Goal: Task Accomplishment & Management: Complete application form

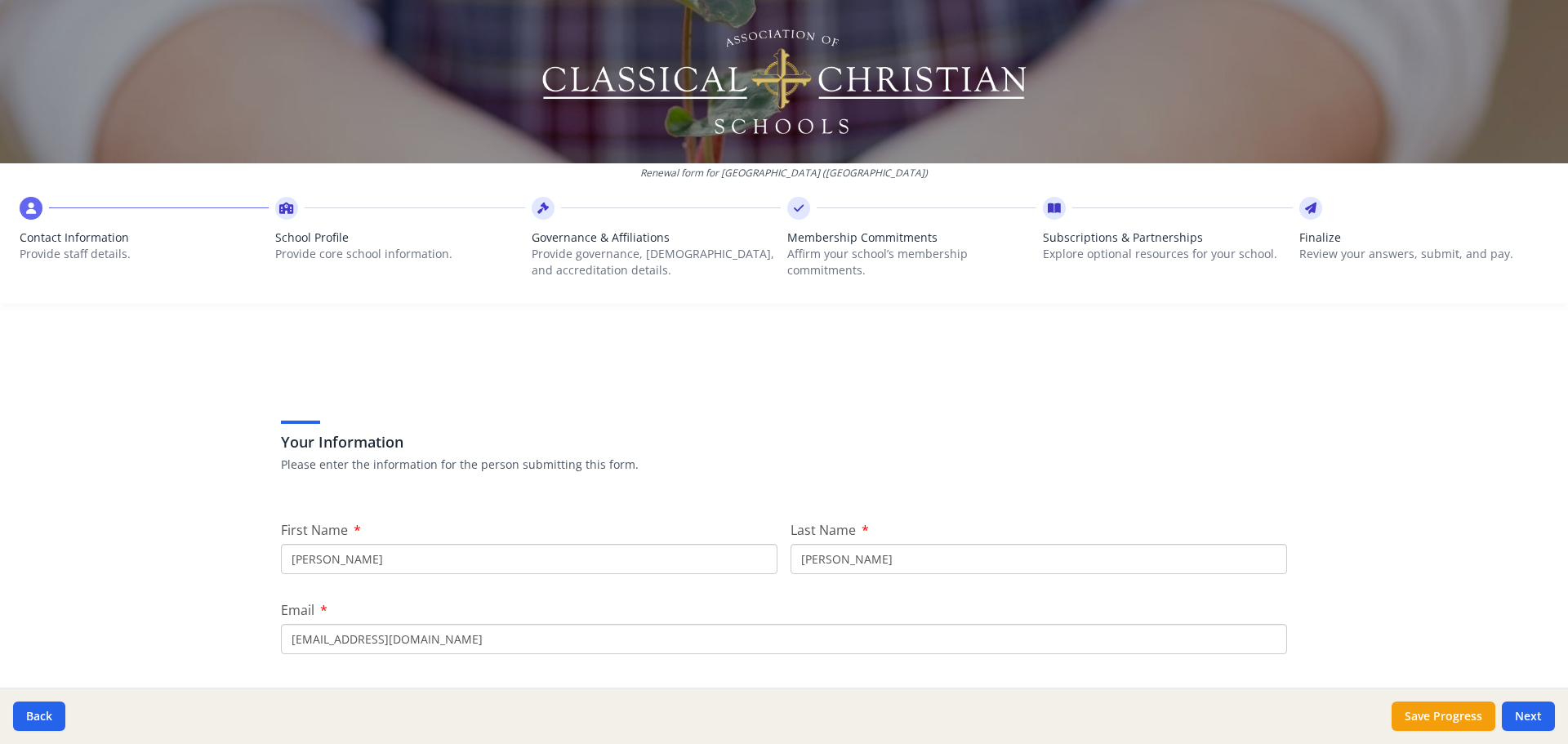
click at [396, 564] on input "Laura" at bounding box center [529, 560] width 496 height 31
type input "L"
type input "Stephanie"
click at [877, 565] on input "VanKlaveren" at bounding box center [1038, 560] width 496 height 31
type input "V"
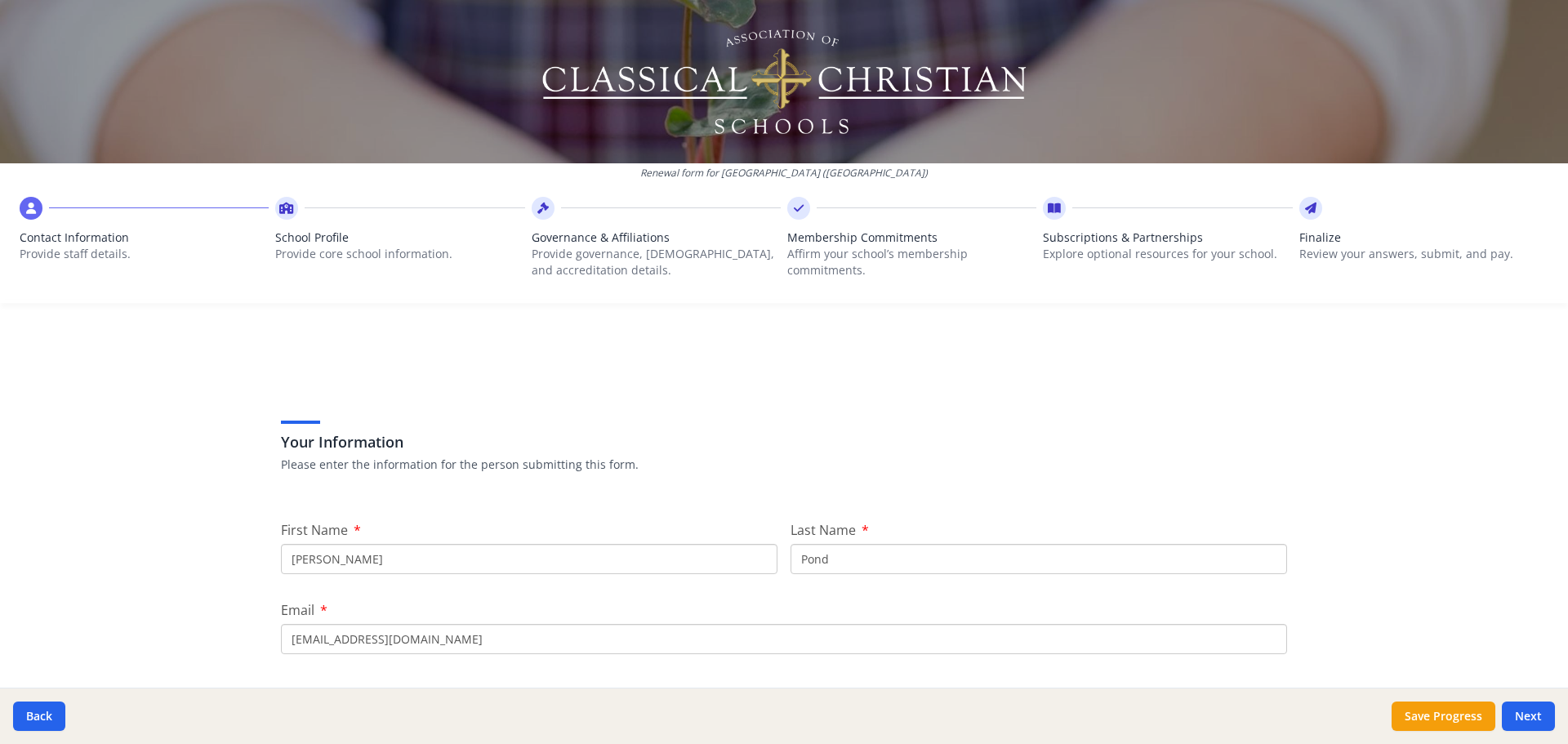
type input "Pond"
type input "ponds@gracepointacademy.org"
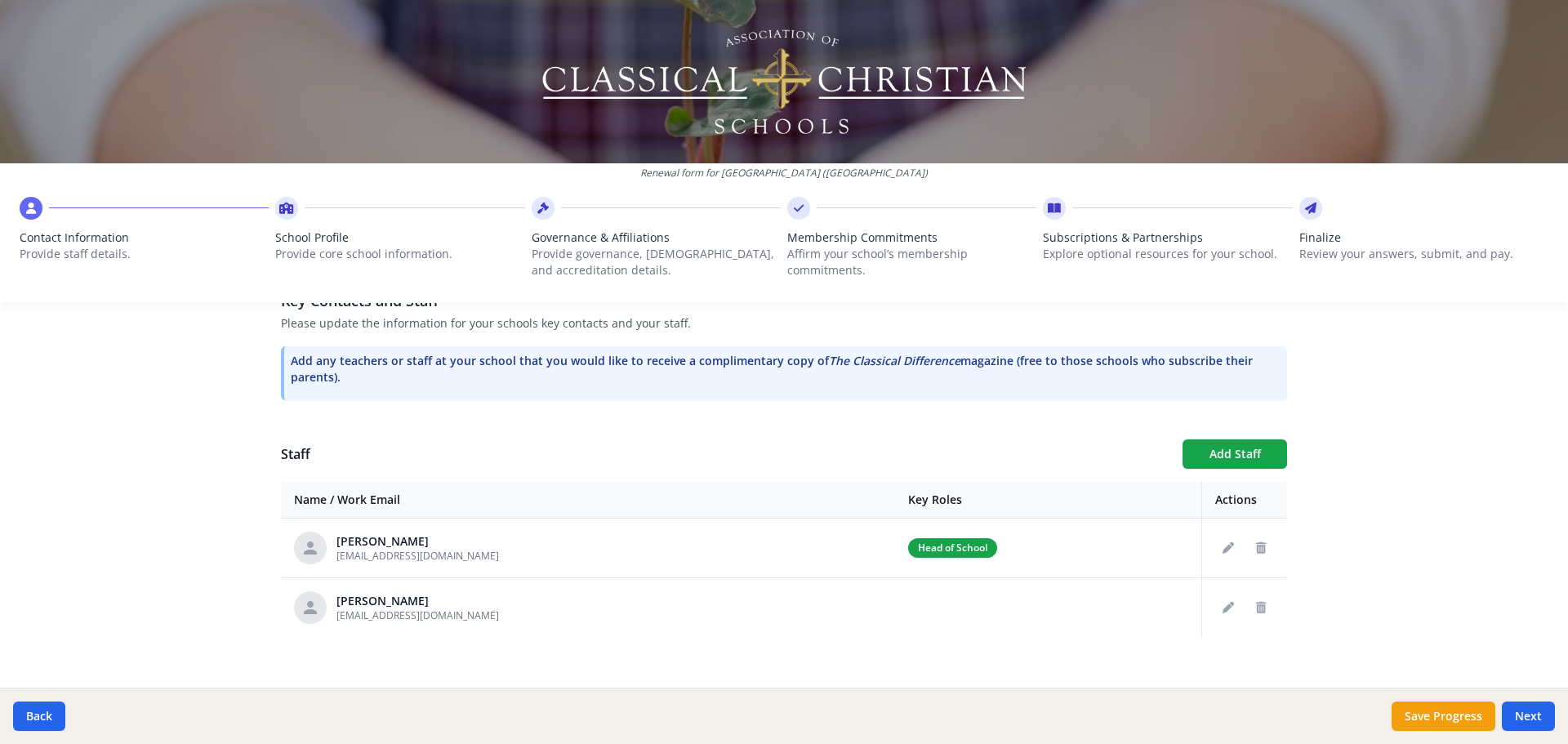
scroll to position [471, 0]
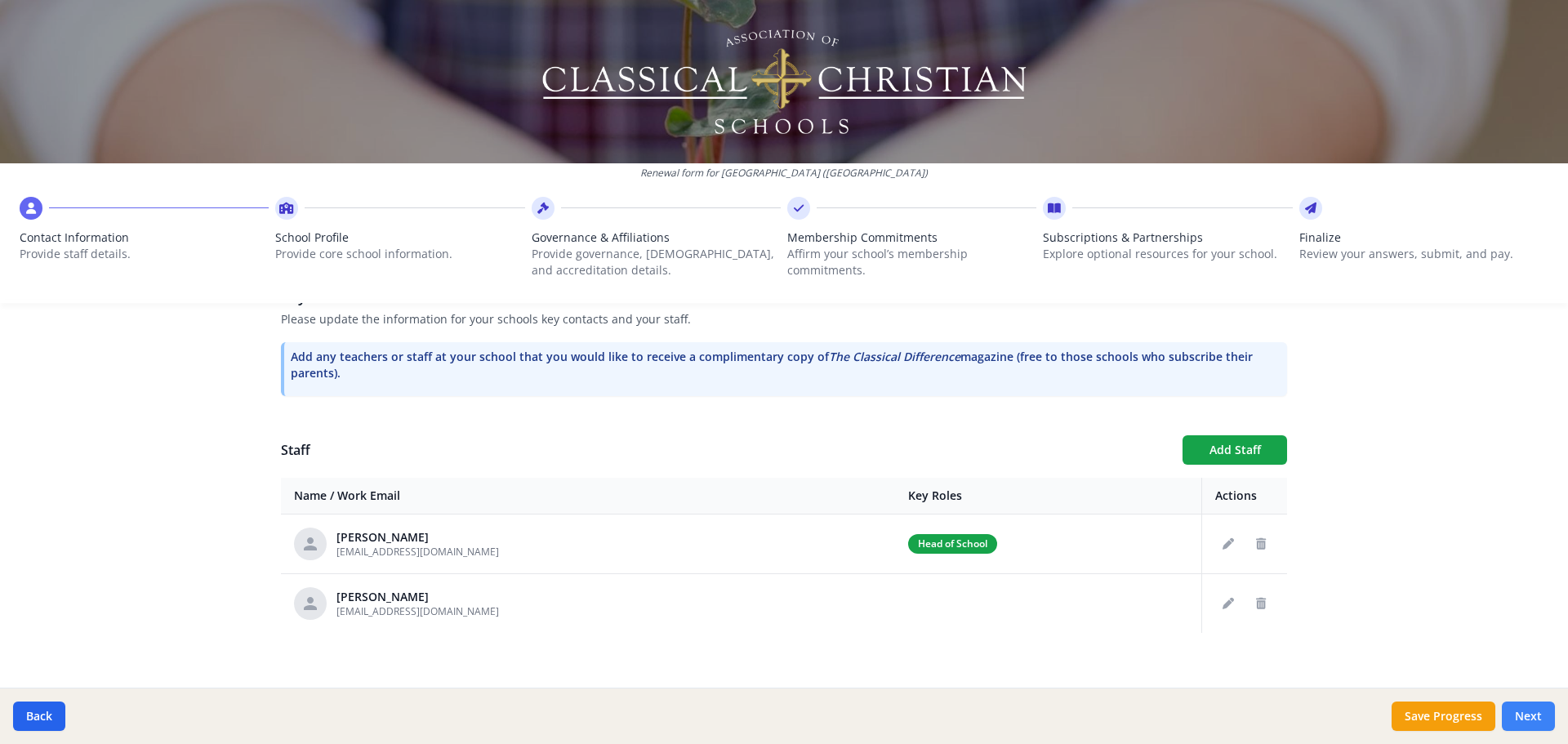
click at [1536, 708] on button "Next" at bounding box center [1528, 716] width 53 height 30
type input "(360) 825-1314"
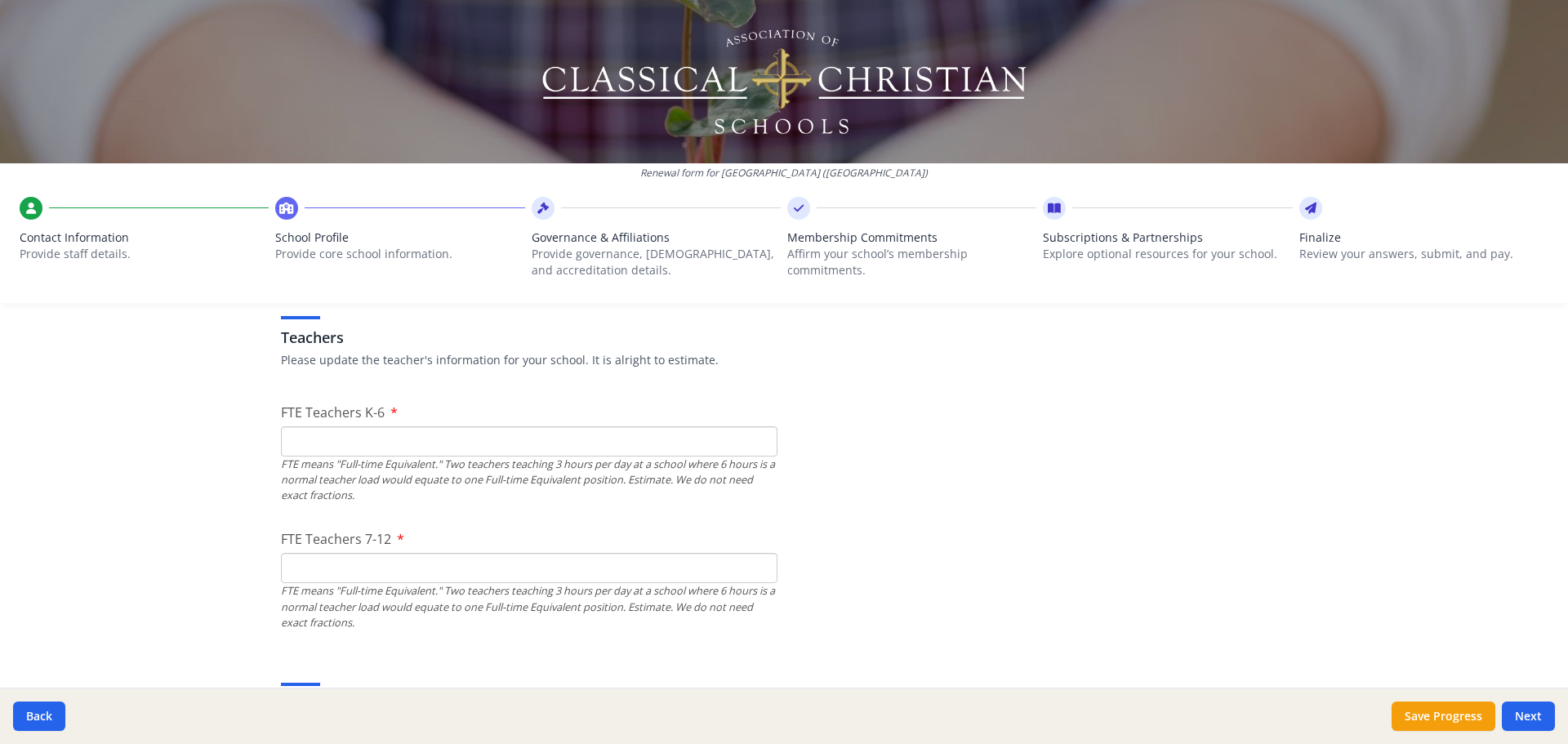
scroll to position [959, 0]
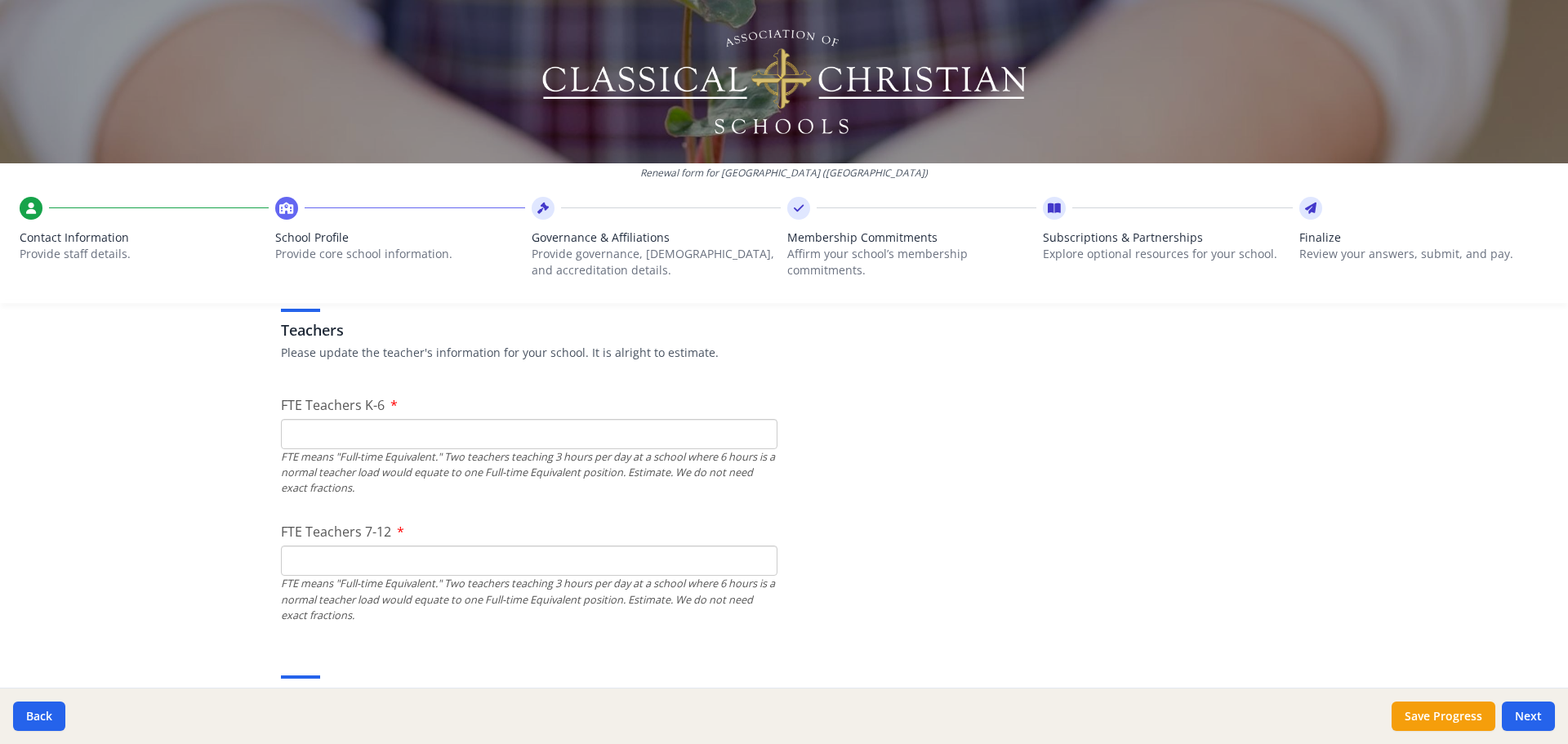
click at [319, 444] on input "FTE Teachers K-6" at bounding box center [529, 435] width 496 height 31
type input "10"
click at [295, 559] on input "FTE Teachers 7-12" at bounding box center [529, 561] width 496 height 31
type input "2"
click at [305, 435] on input "10" at bounding box center [529, 435] width 496 height 31
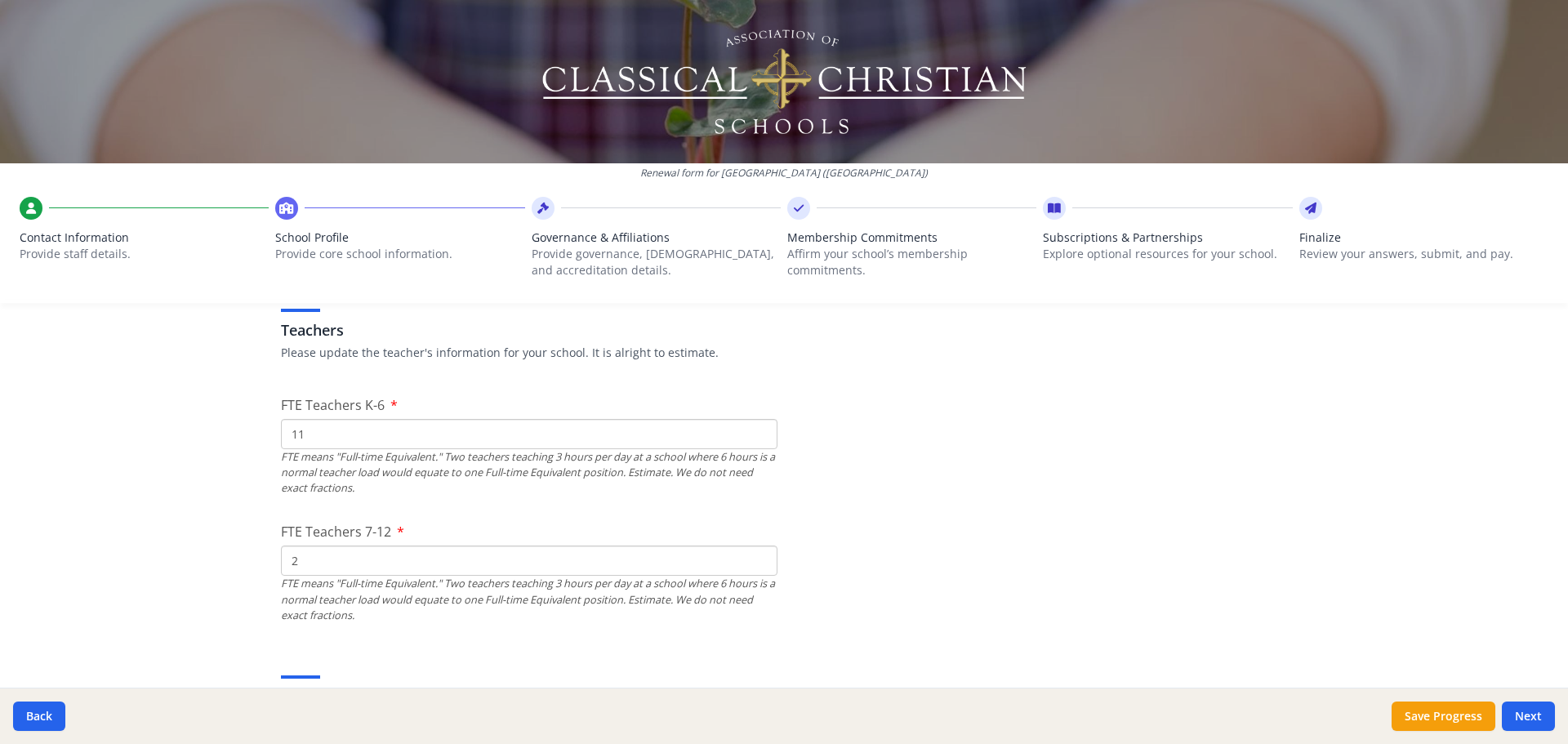
type input "11"
click at [303, 560] on input "2" at bounding box center [529, 561] width 496 height 31
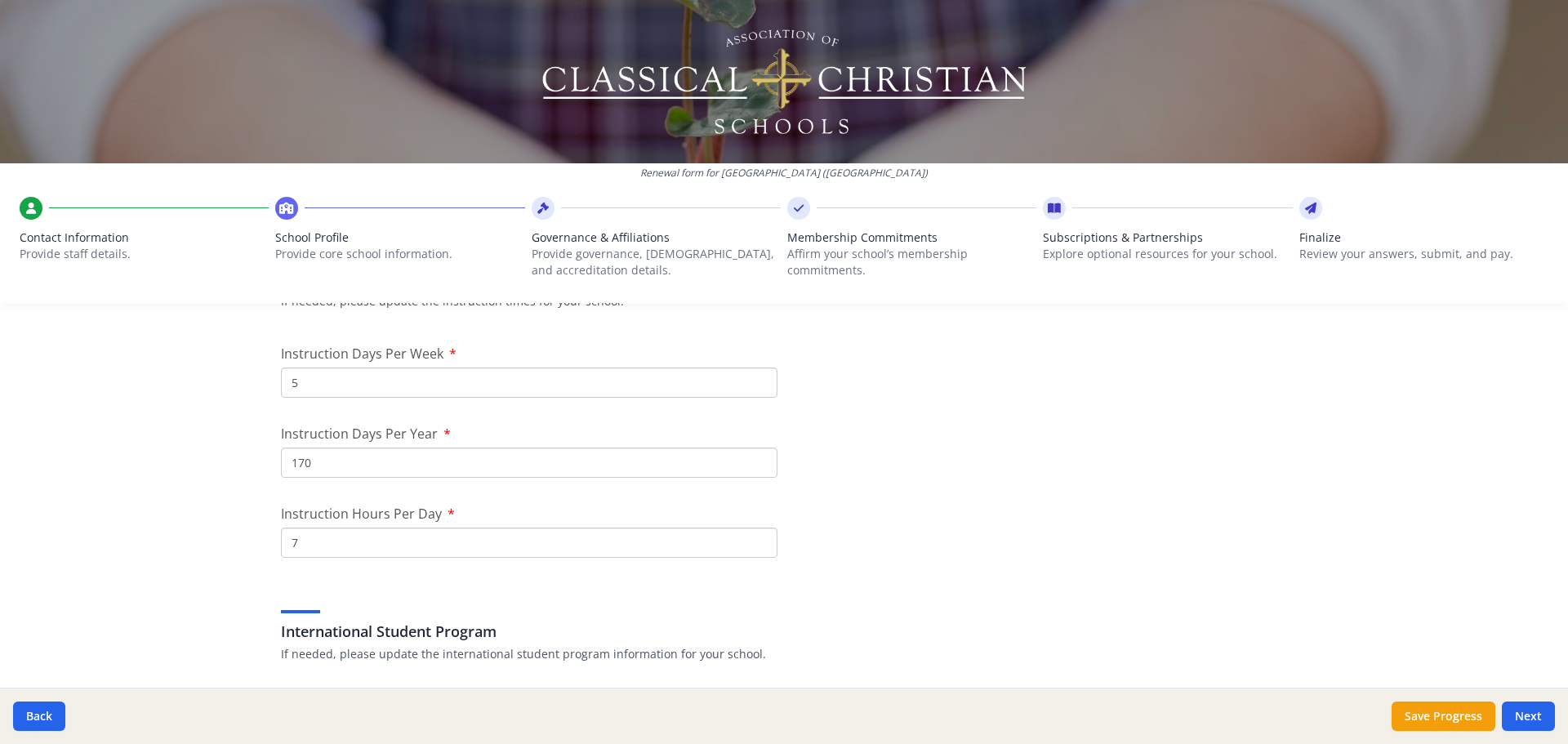
scroll to position [1259, 0]
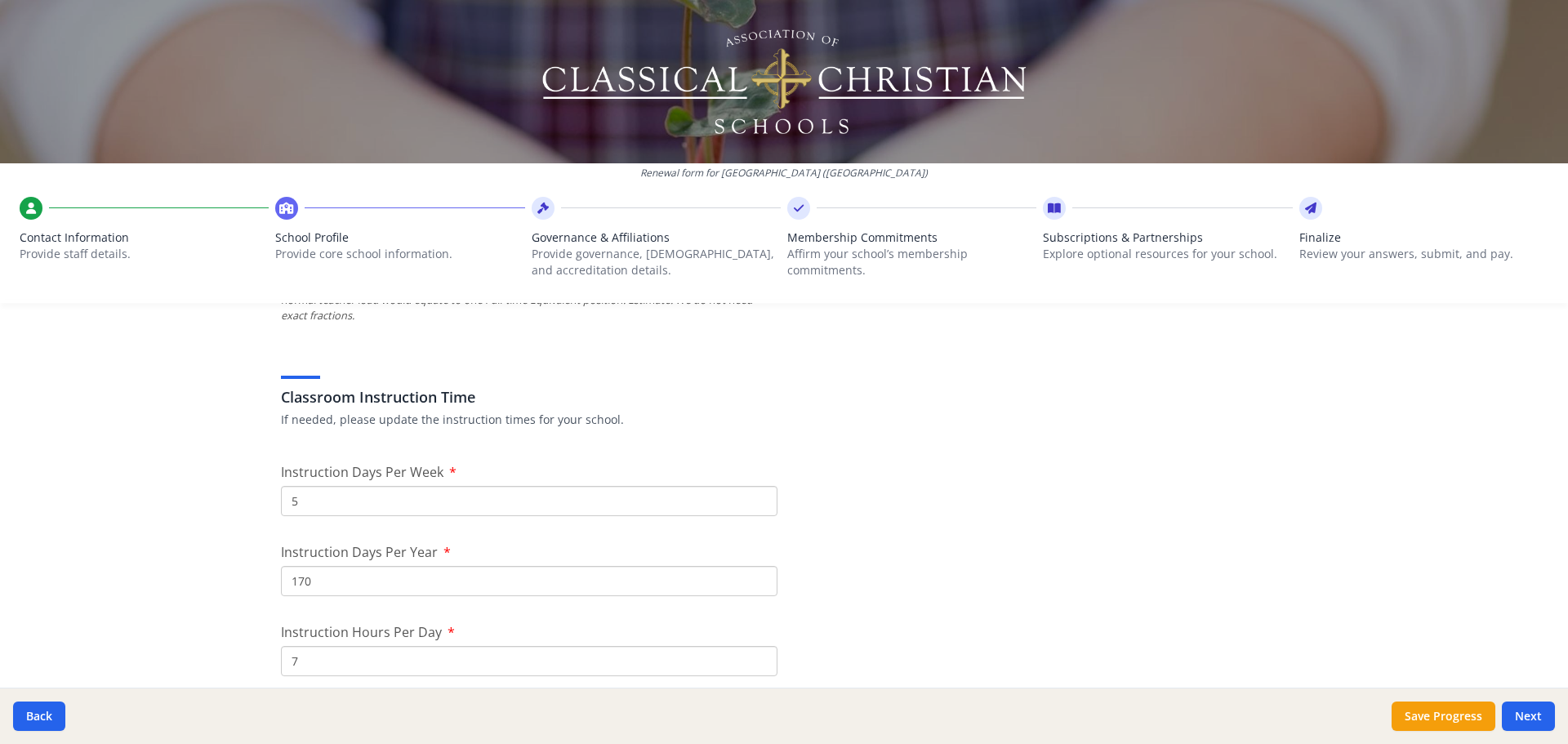
type input "3"
click at [335, 587] on input "170" at bounding box center [529, 581] width 496 height 31
type input "167"
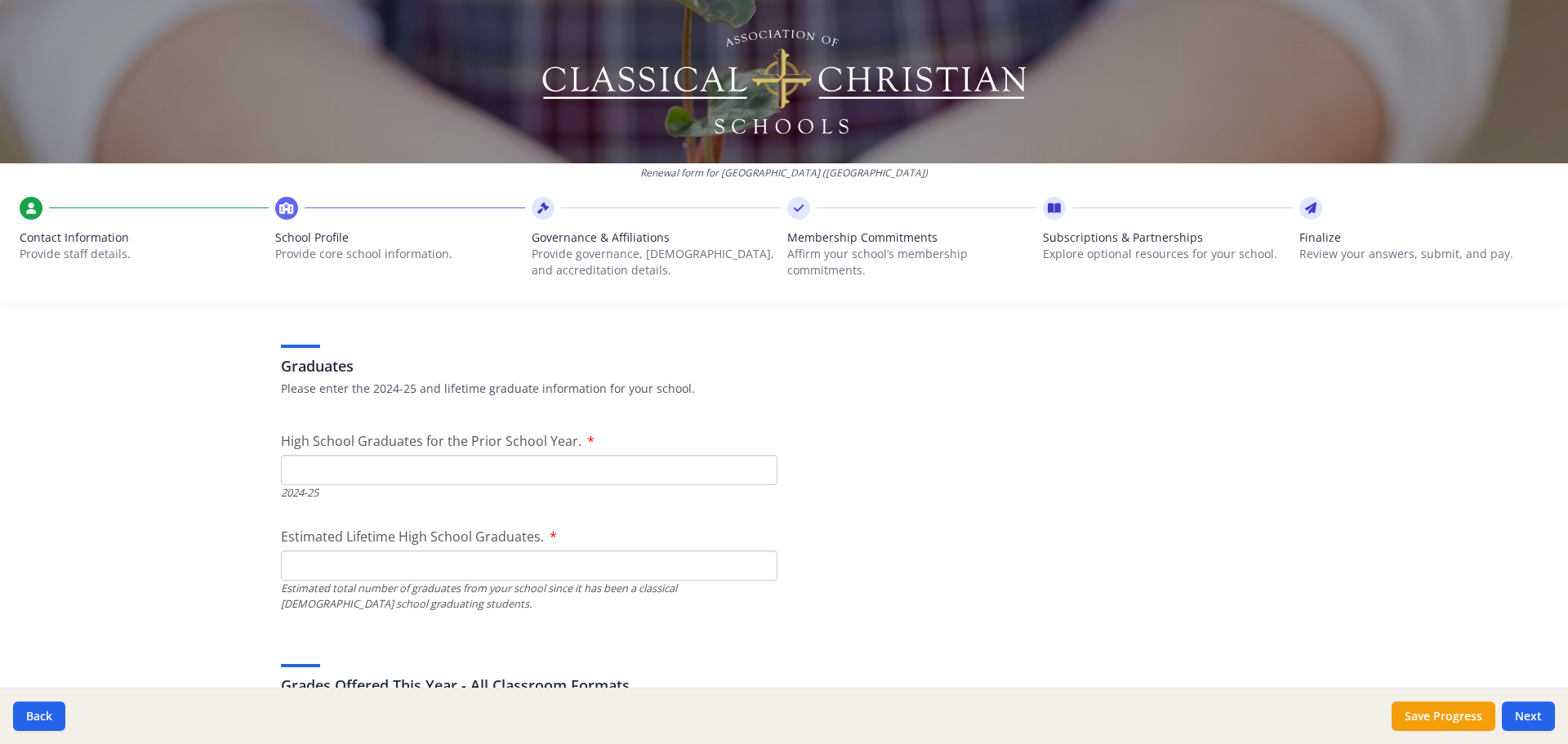
scroll to position [2331, 0]
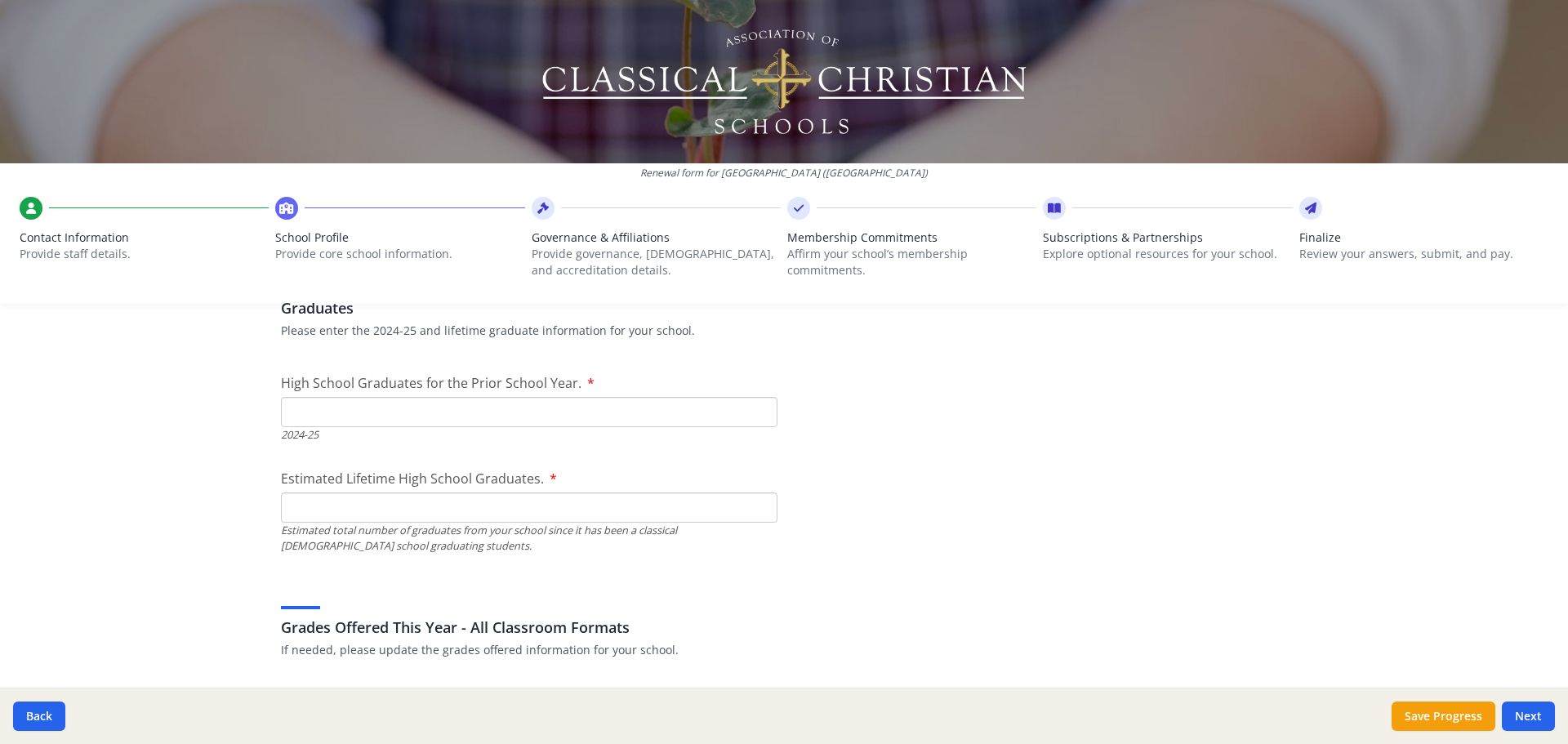
click at [339, 414] on input "High School Graduates for the Prior School Year." at bounding box center [529, 412] width 496 height 31
type input "0"
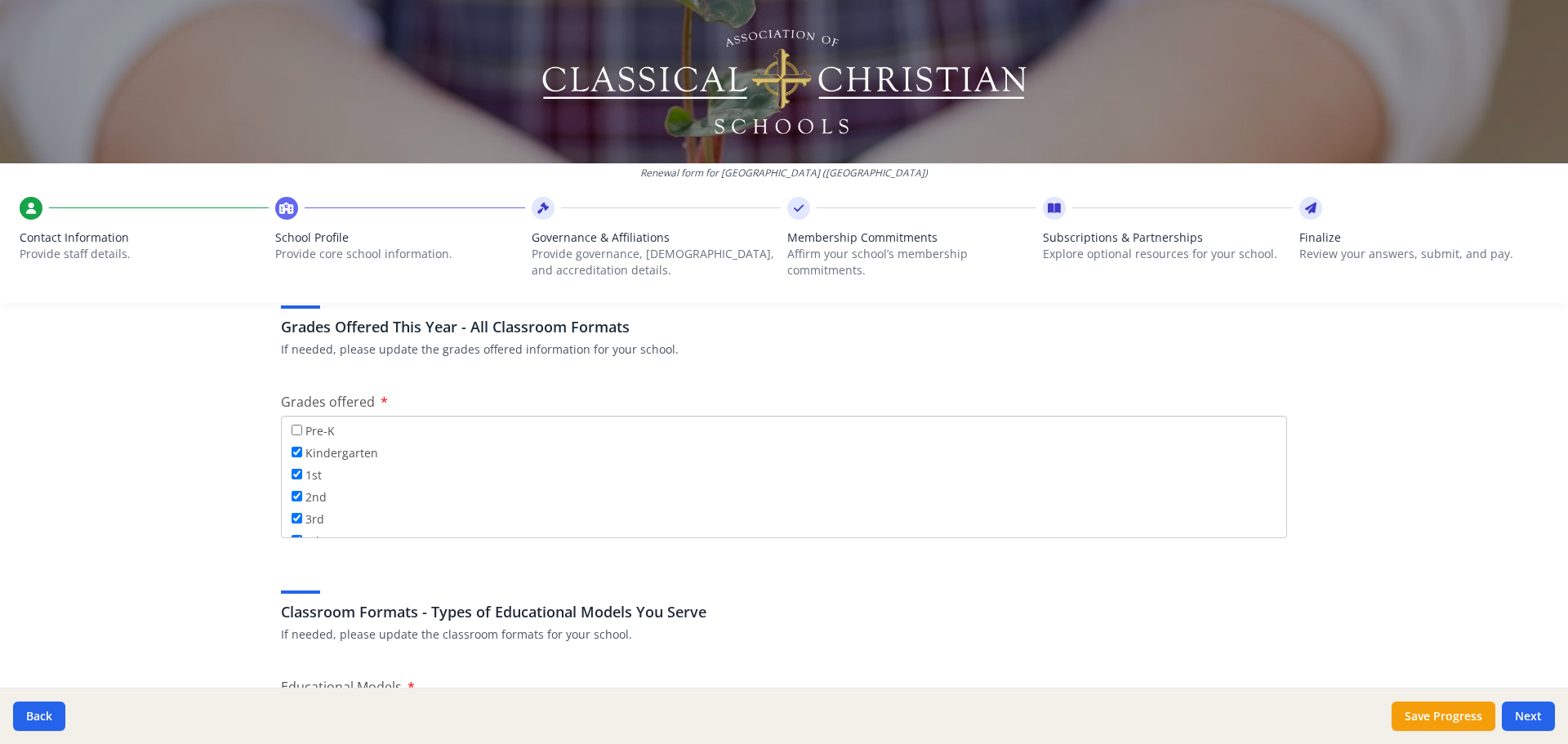
scroll to position [2658, 0]
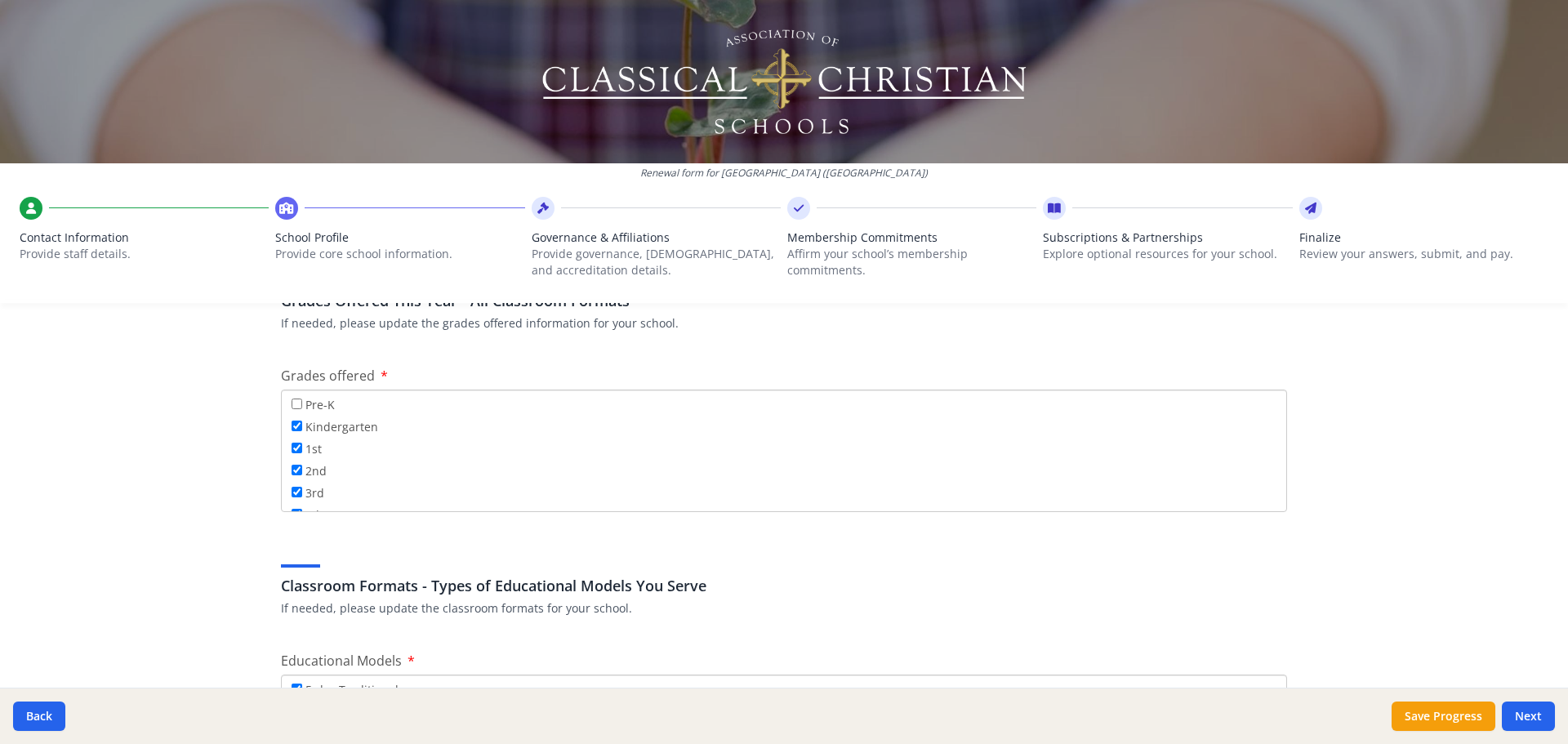
type input "0"
click at [1287, 505] on div "Federal Employer Identification Number If needed, please update Federal Employe…" at bounding box center [784, 554] width 1045 height 5713
click at [292, 439] on input "7th" at bounding box center [297, 439] width 11 height 11
checkbox input "true"
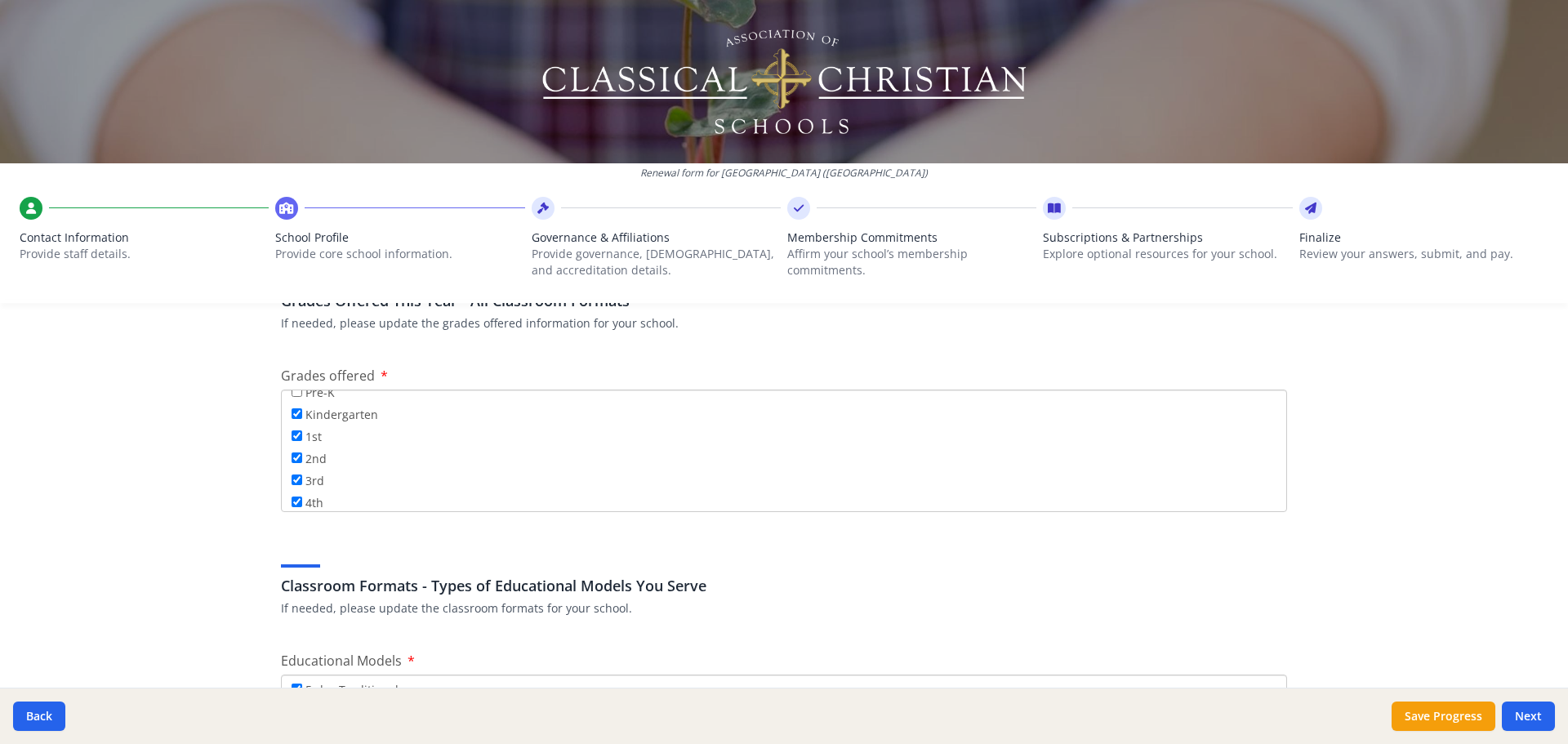
scroll to position [0, 0]
click at [293, 408] on input "Pre-K" at bounding box center [297, 404] width 11 height 11
checkbox input "true"
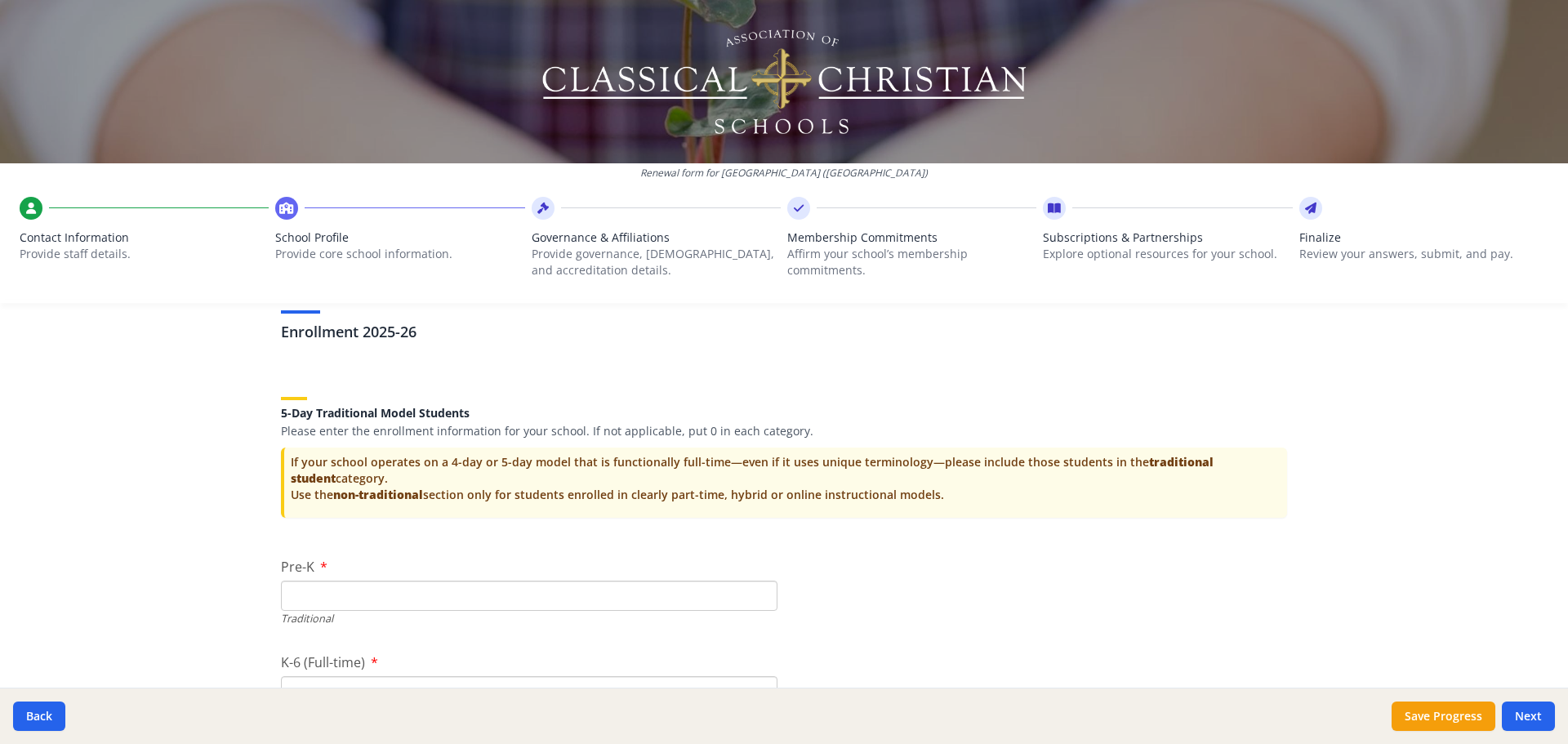
scroll to position [3195, 0]
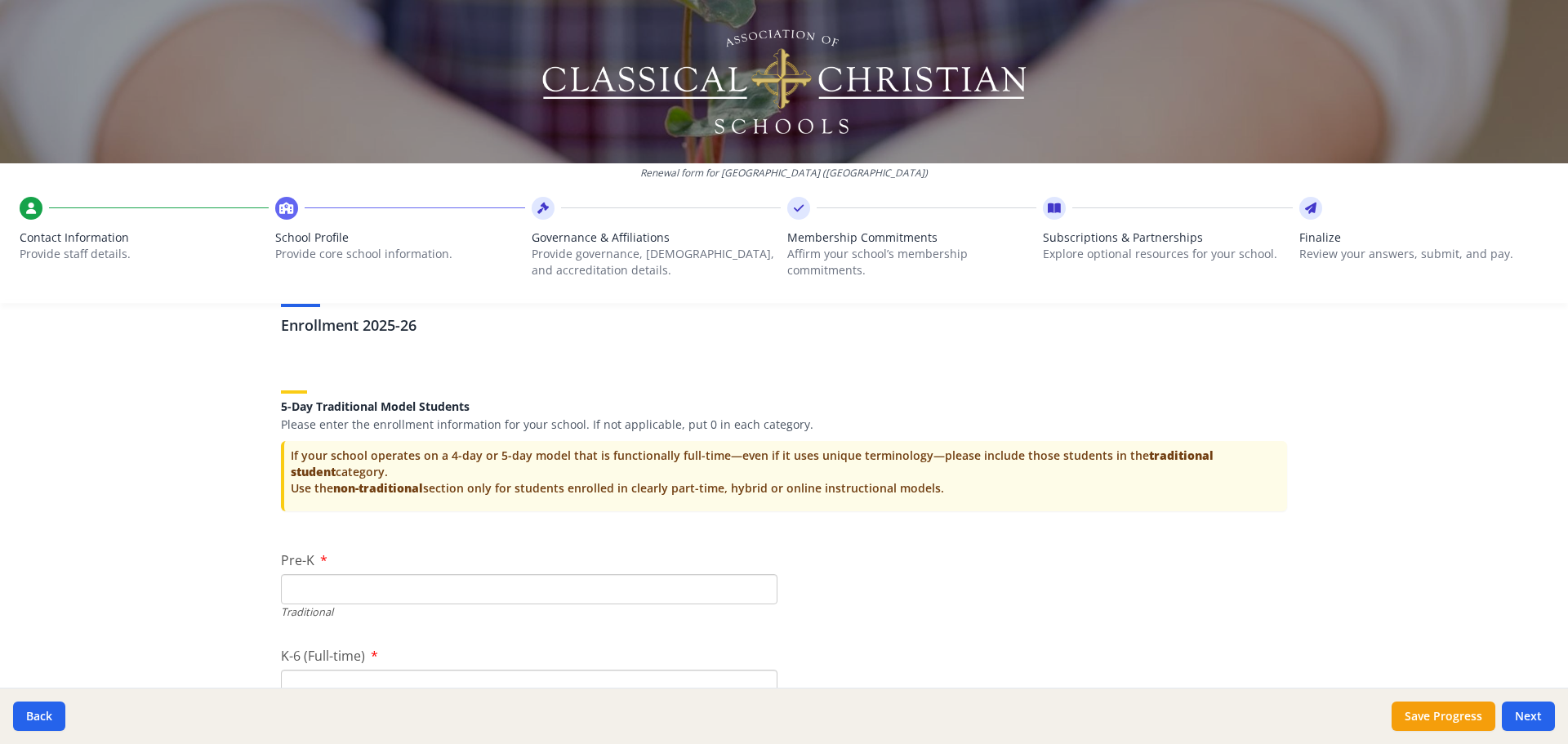
click at [305, 591] on input "Pre-K" at bounding box center [529, 589] width 496 height 31
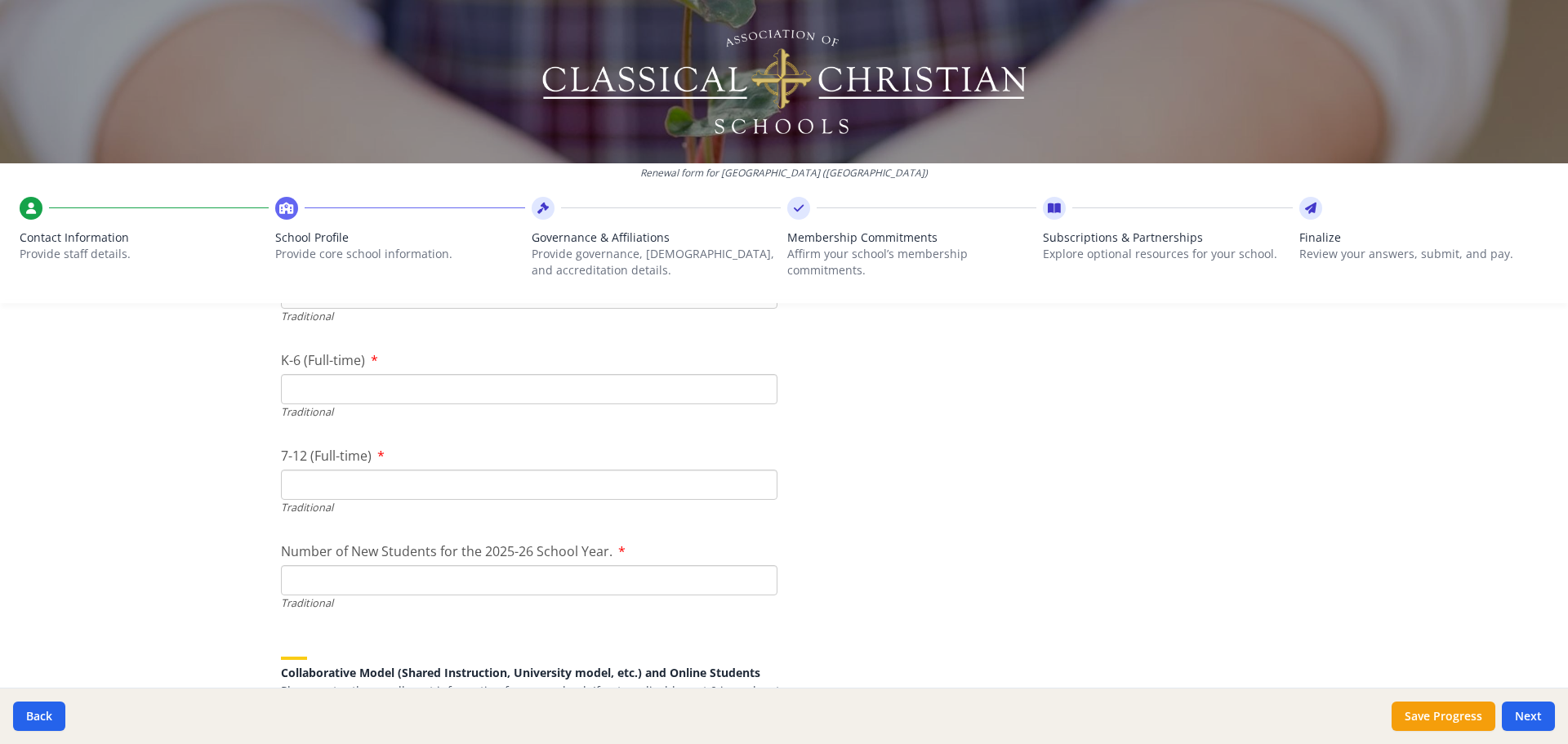
scroll to position [3455, 0]
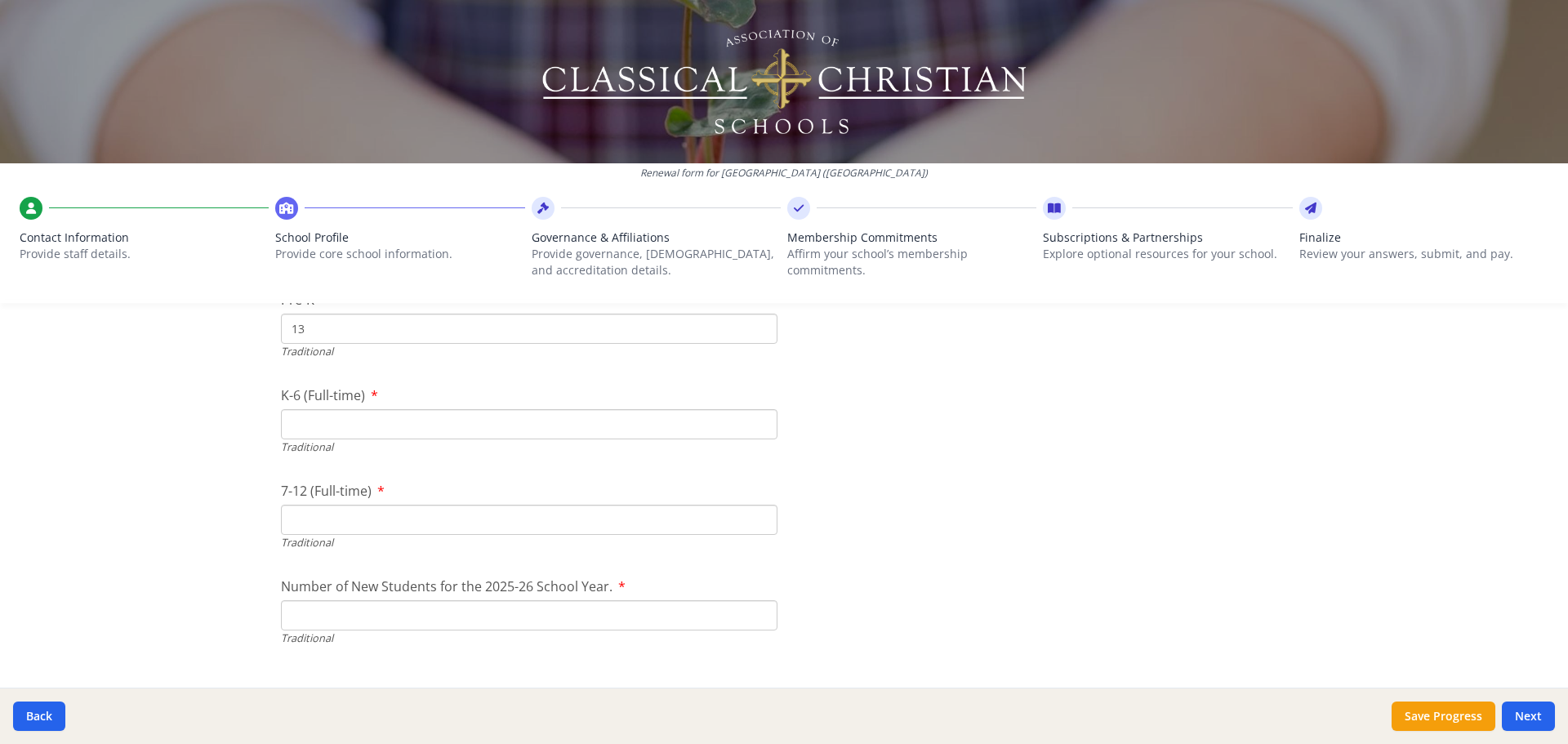
type input "13"
click at [293, 426] on input "K-6 (Full-time)" at bounding box center [529, 425] width 496 height 31
type input "75"
type input "10"
click at [300, 619] on input "Number of New Students for the 2025-26 School Year." at bounding box center [529, 615] width 496 height 31
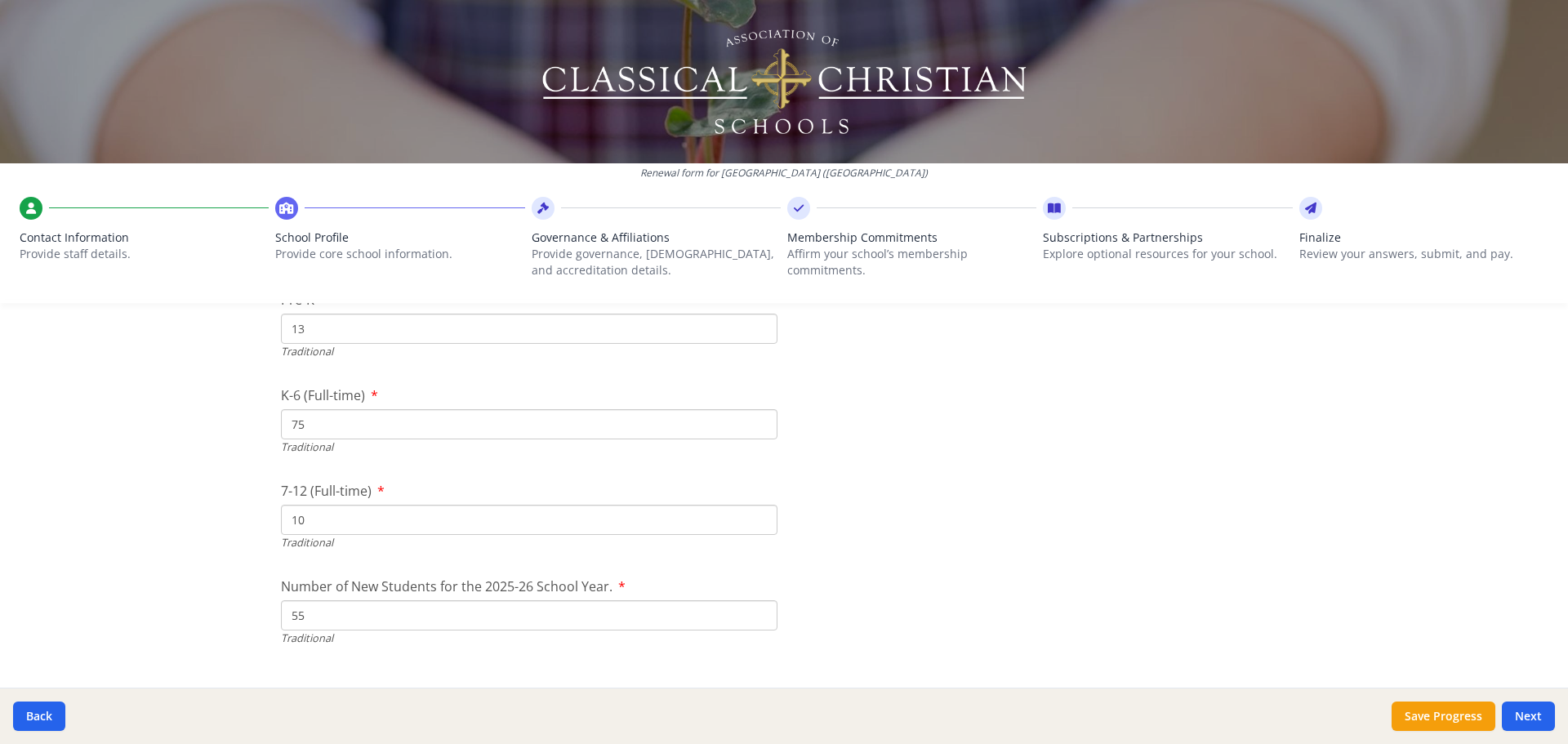
type input "5"
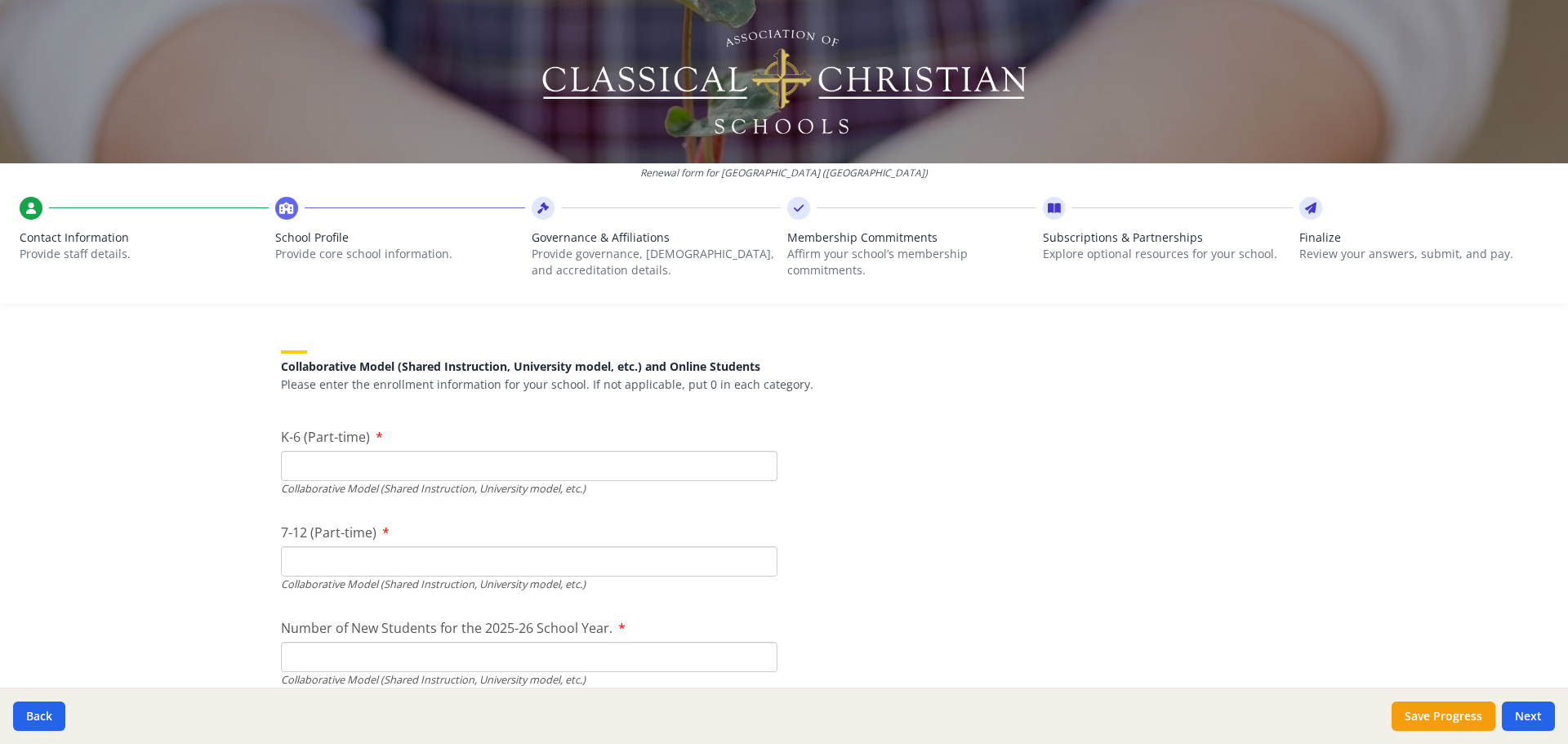
scroll to position [3811, 0]
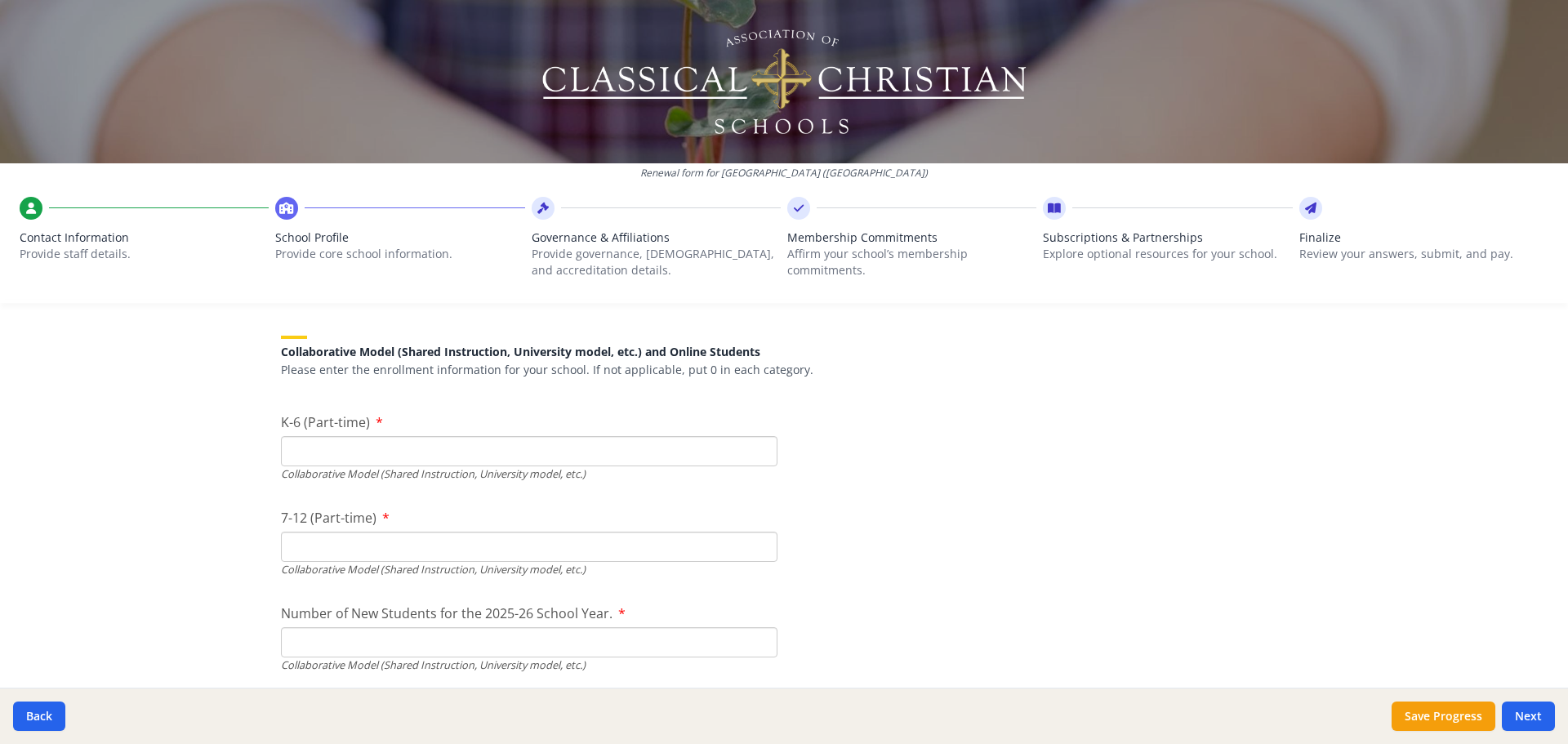
type input "45"
click at [302, 460] on input "K-6 (Part-time)" at bounding box center [529, 452] width 496 height 31
type input "0"
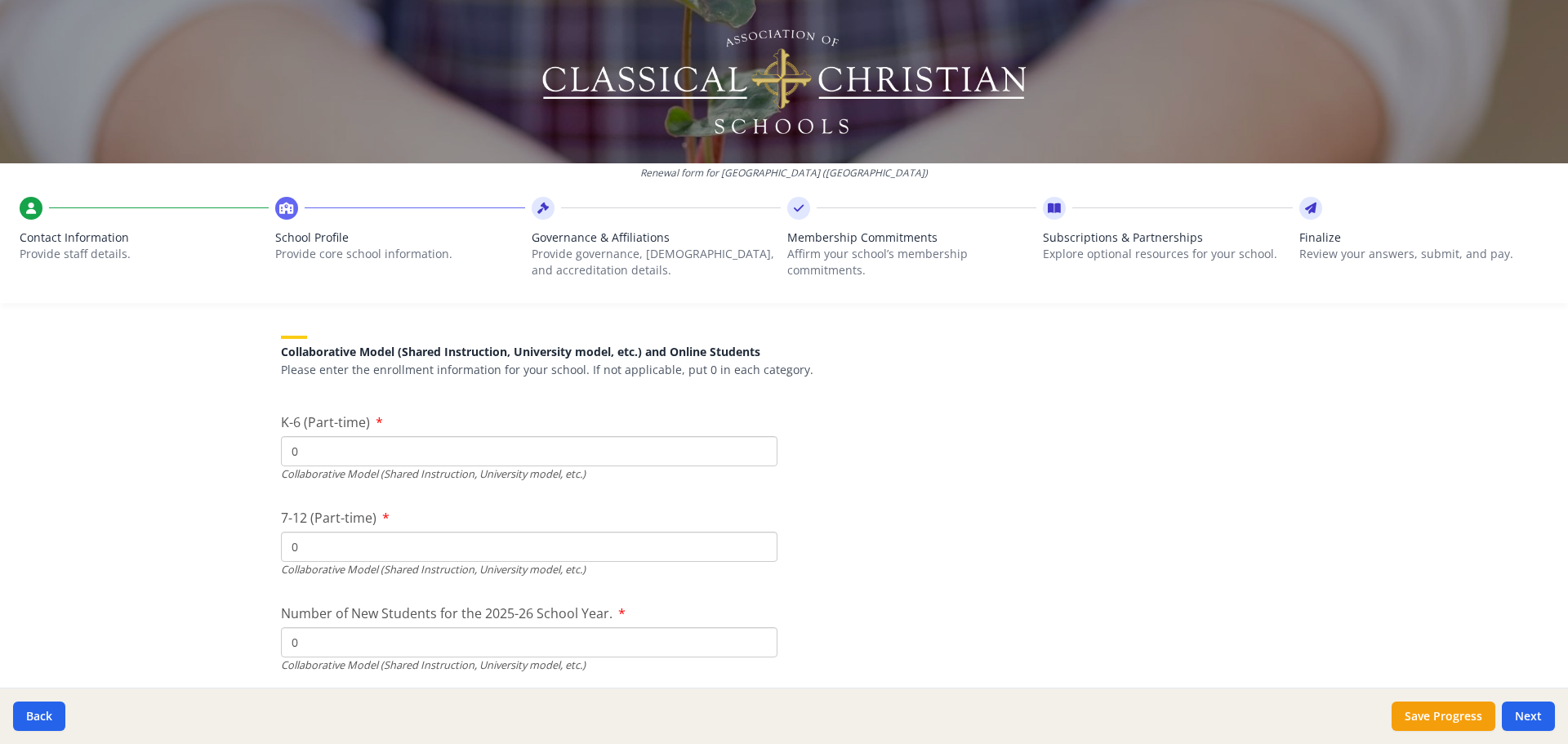
scroll to position [4309, 0]
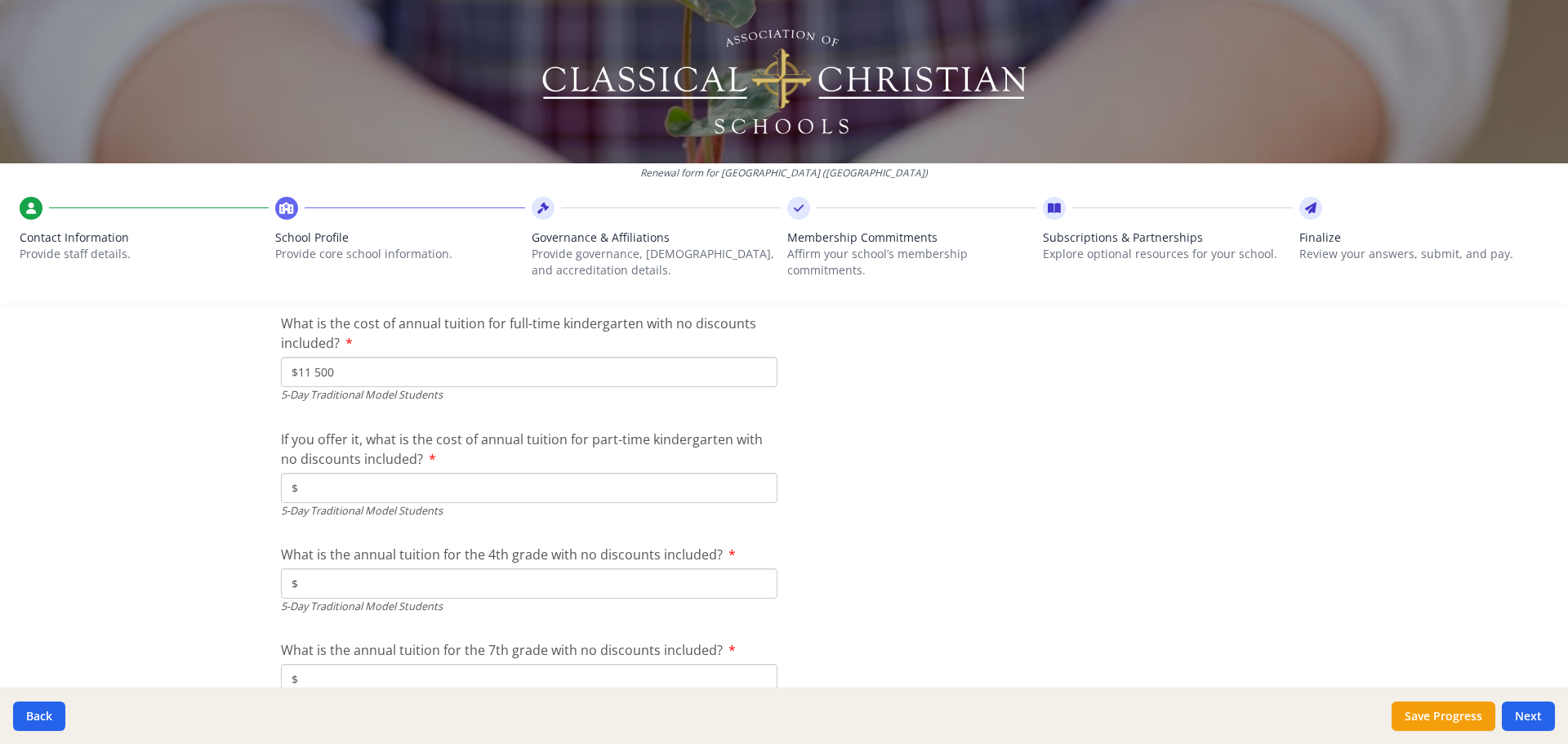
type input "$11 500"
type input "$0"
type input "$12 500"
type input "$13 000"
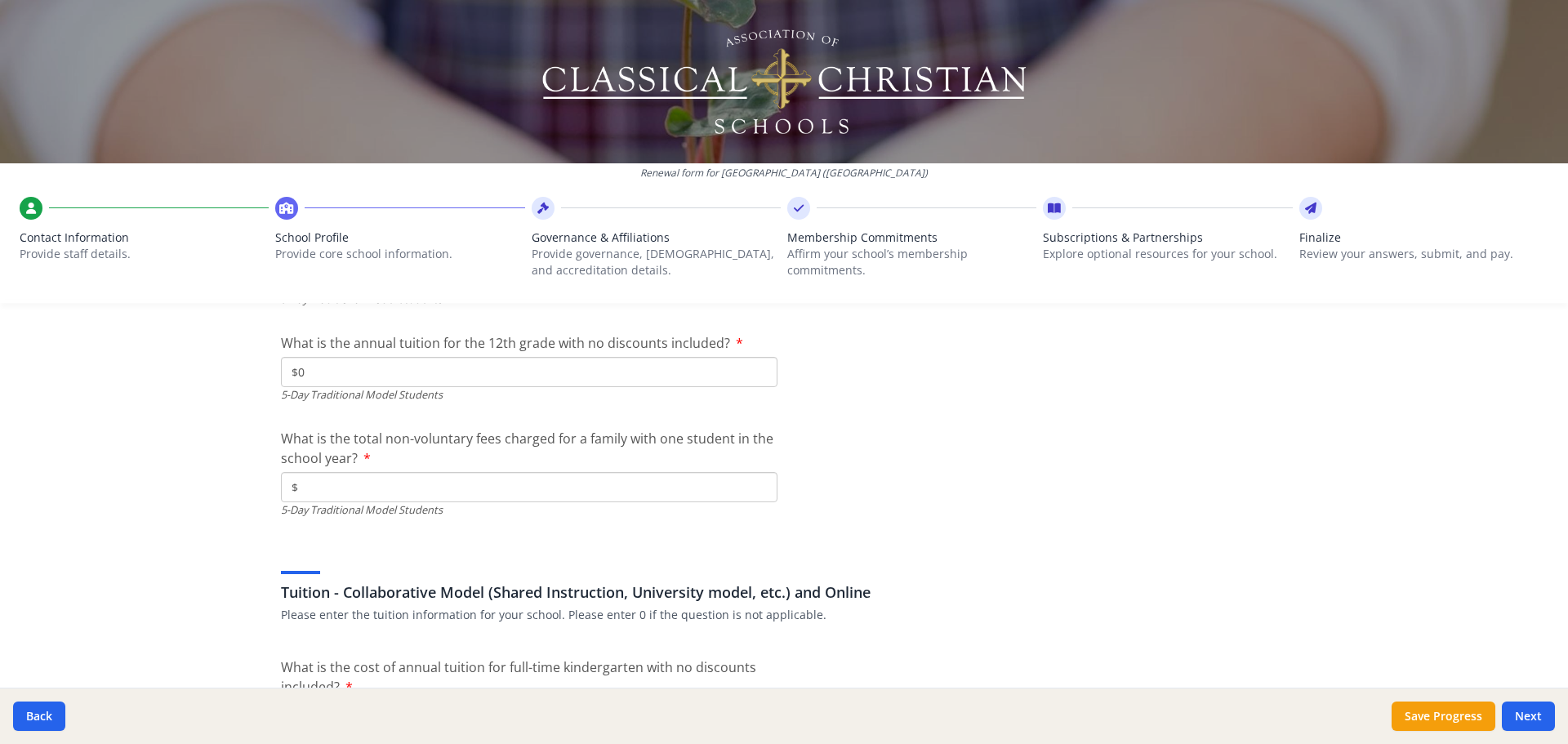
type input "$0"
type input "$300."
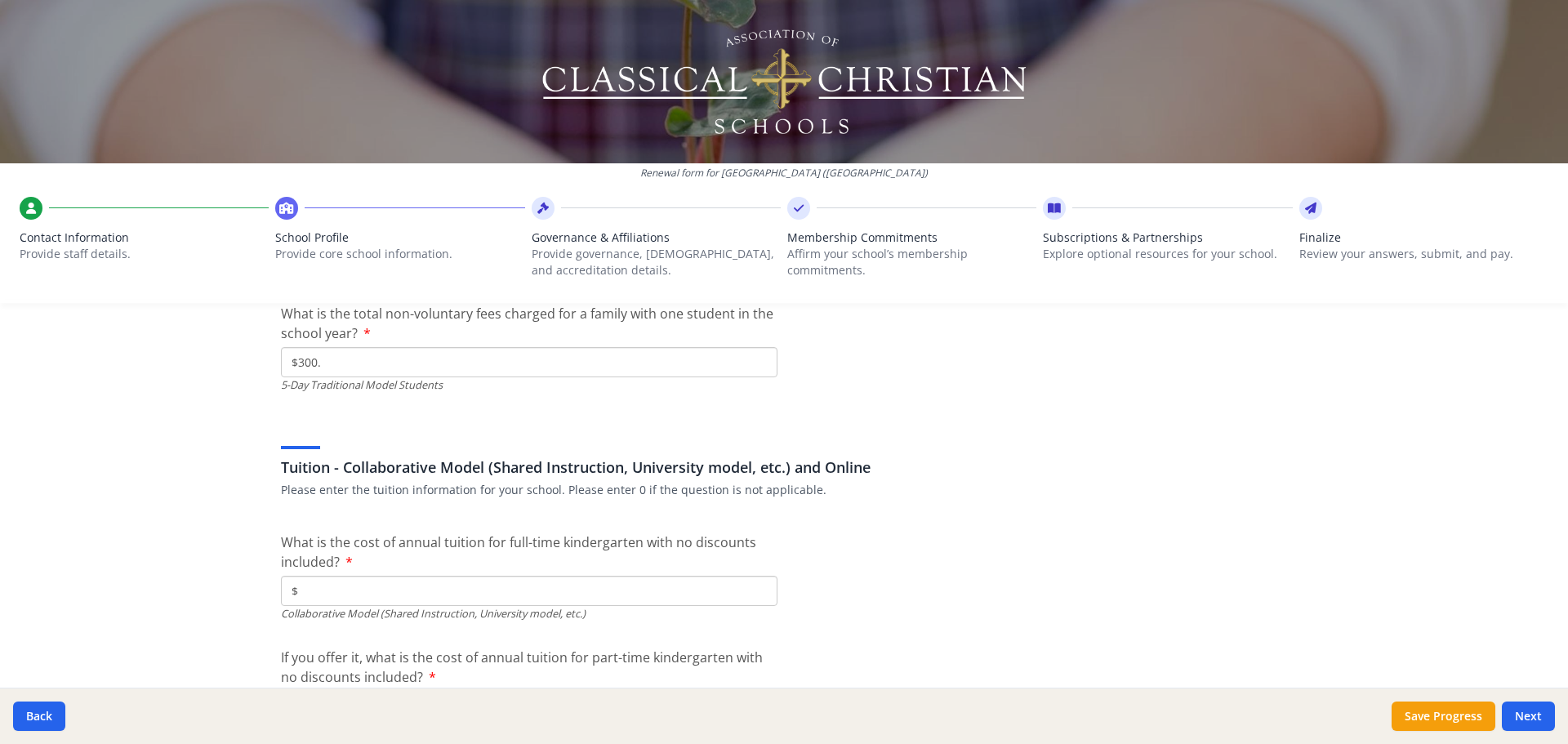
scroll to position [4851, 0]
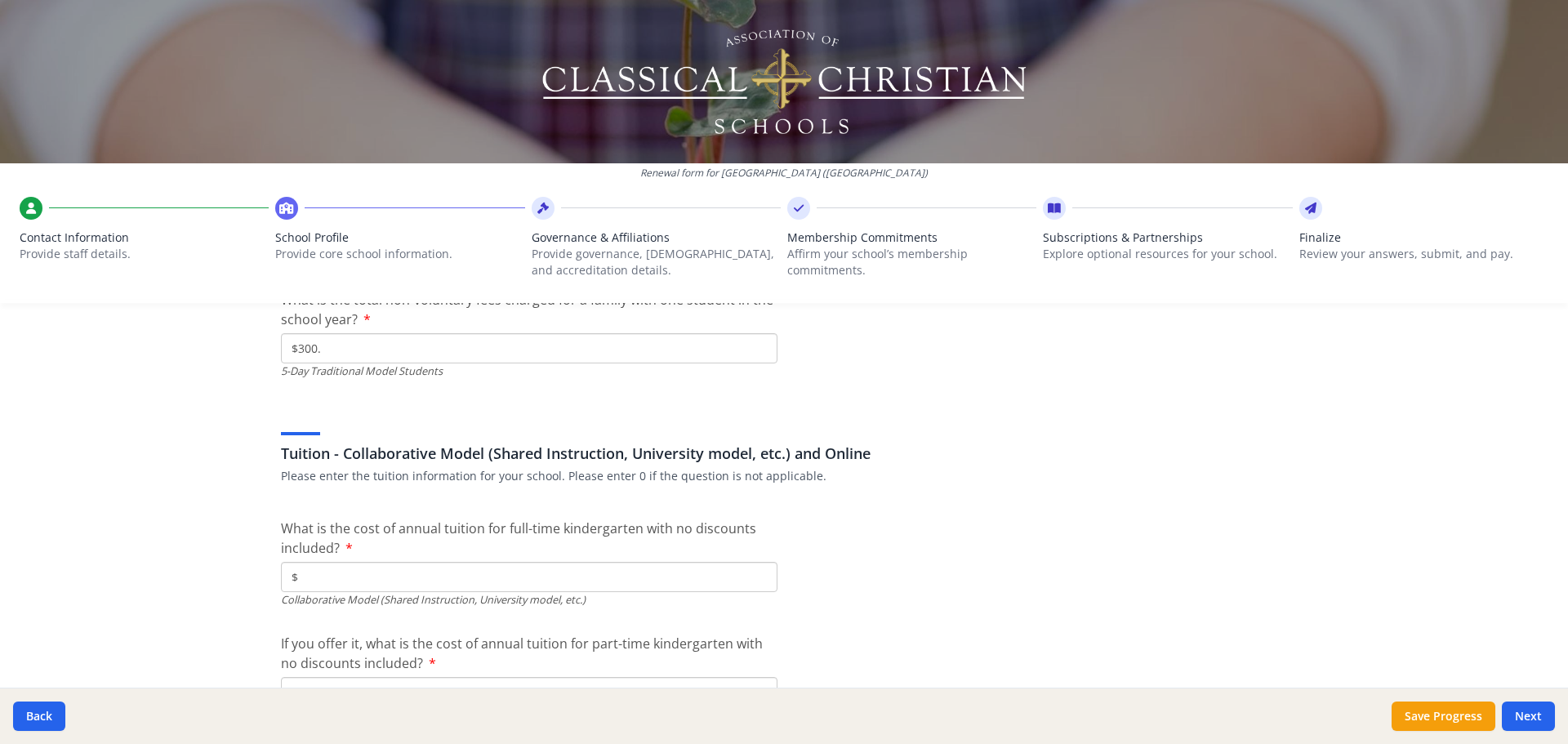
click at [331, 576] on input "$" at bounding box center [529, 578] width 496 height 31
type input "$0"
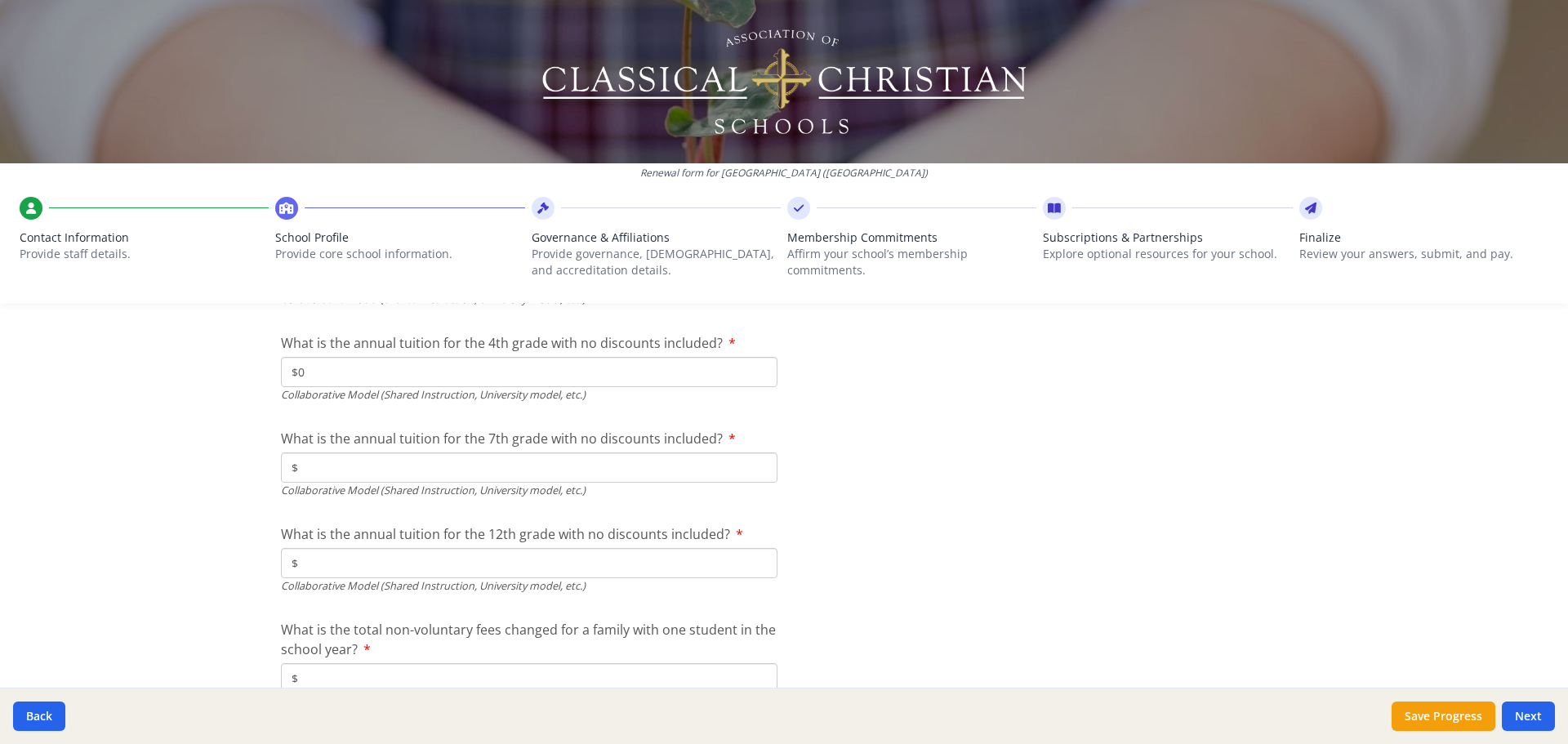
type input "$0"
click at [1530, 709] on button "Next" at bounding box center [1528, 716] width 53 height 30
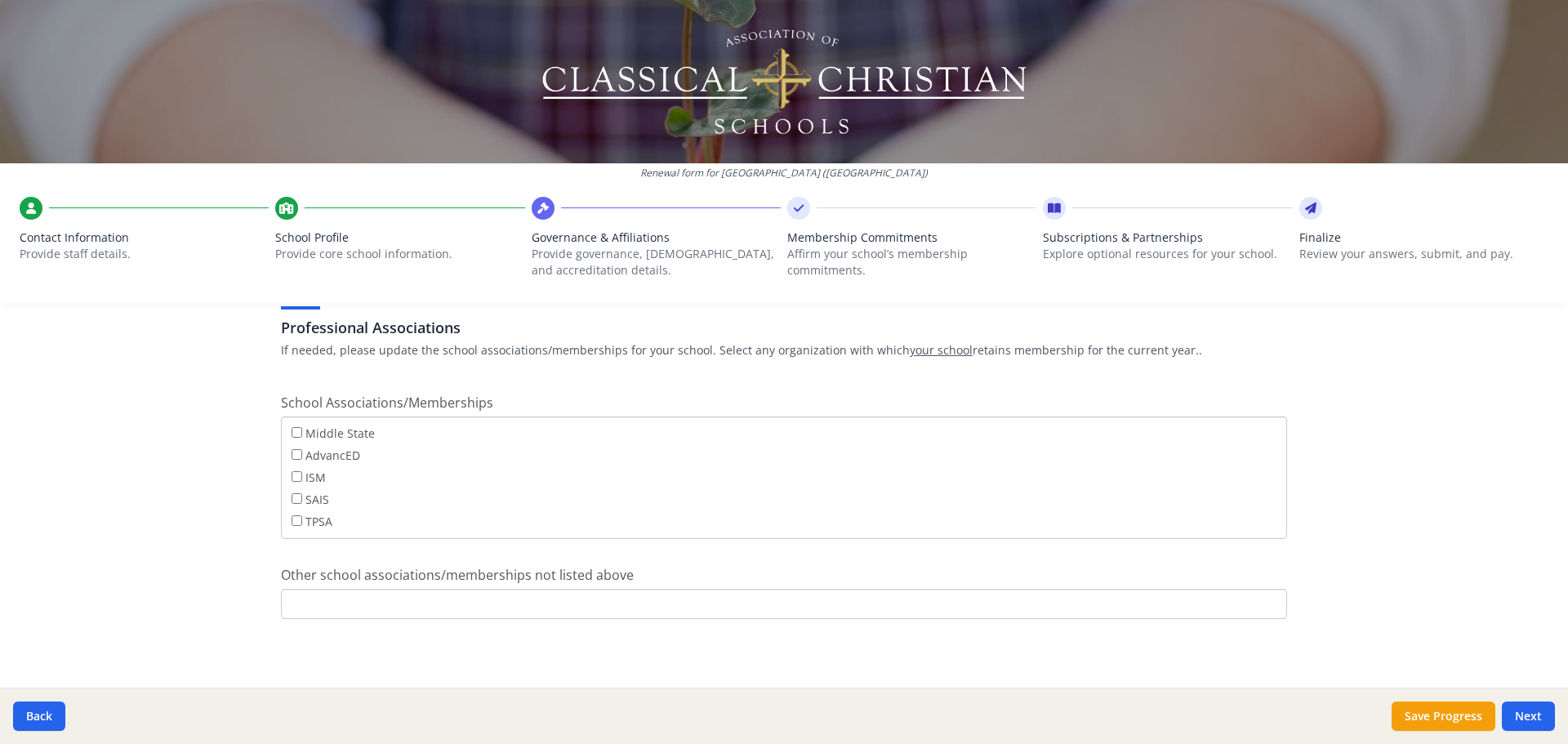
scroll to position [131, 0]
click at [1151, 605] on input "Other school associations/memberships not listed above" at bounding box center [783, 605] width 1006 height 31
type input "Hillsdale College"
click at [1530, 715] on button "Next" at bounding box center [1528, 716] width 53 height 30
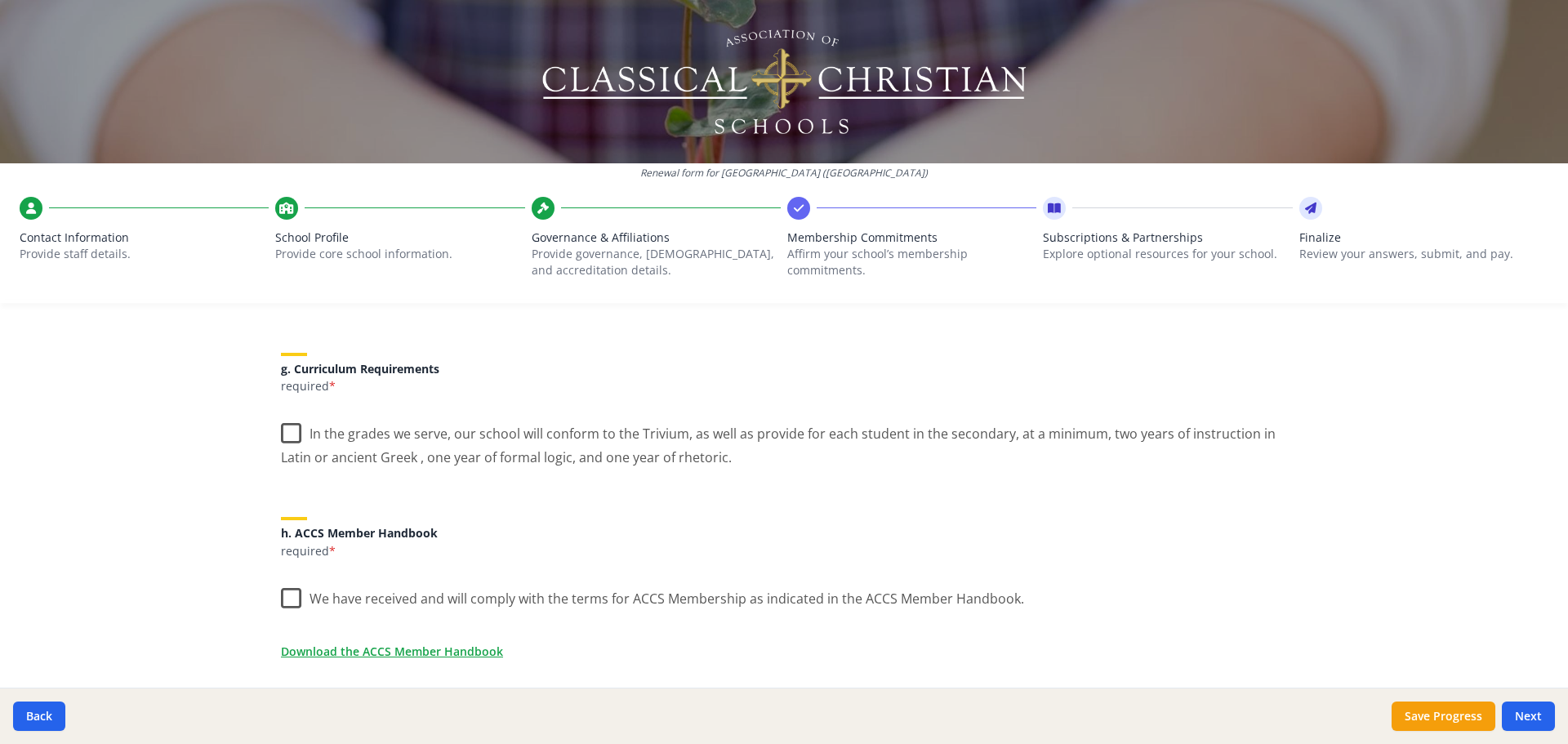
click at [293, 435] on label "In the grades we serve, our school will conform to the Trivium, as well as prov…" at bounding box center [783, 440] width 1006 height 55
click at [0, 0] on input "In the grades we serve, our school will conform to the Trivium, as well as prov…" at bounding box center [0, 0] width 0 height 0
click at [381, 645] on link "Download the ACCS Member Handbook" at bounding box center [395, 651] width 222 height 17
click at [282, 600] on label "We have received and will comply with the terms for ACCS Membership as indicate…" at bounding box center [652, 595] width 743 height 35
click at [0, 0] on input "We have received and will comply with the terms for ACCS Membership as indicate…" at bounding box center [0, 0] width 0 height 0
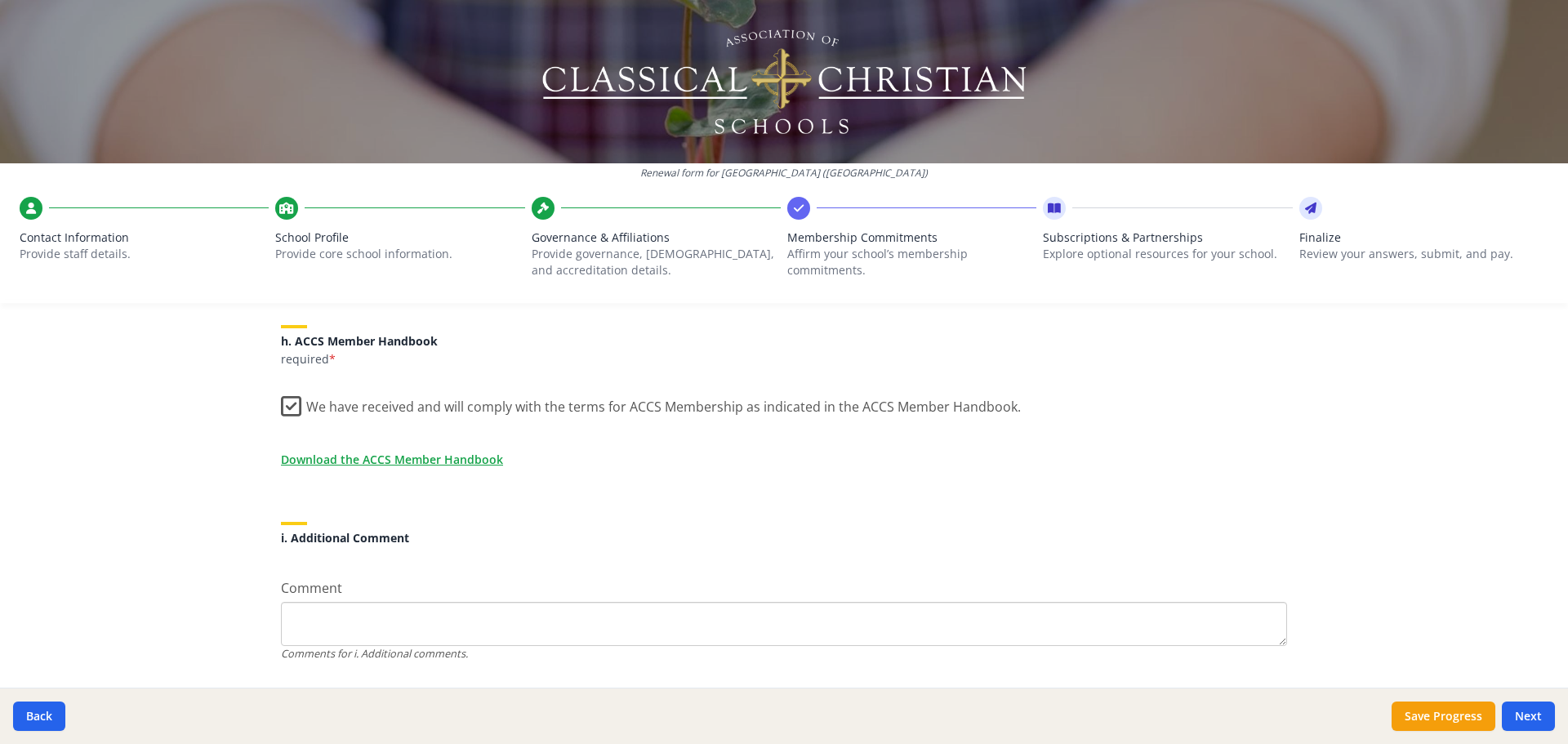
scroll to position [1421, 0]
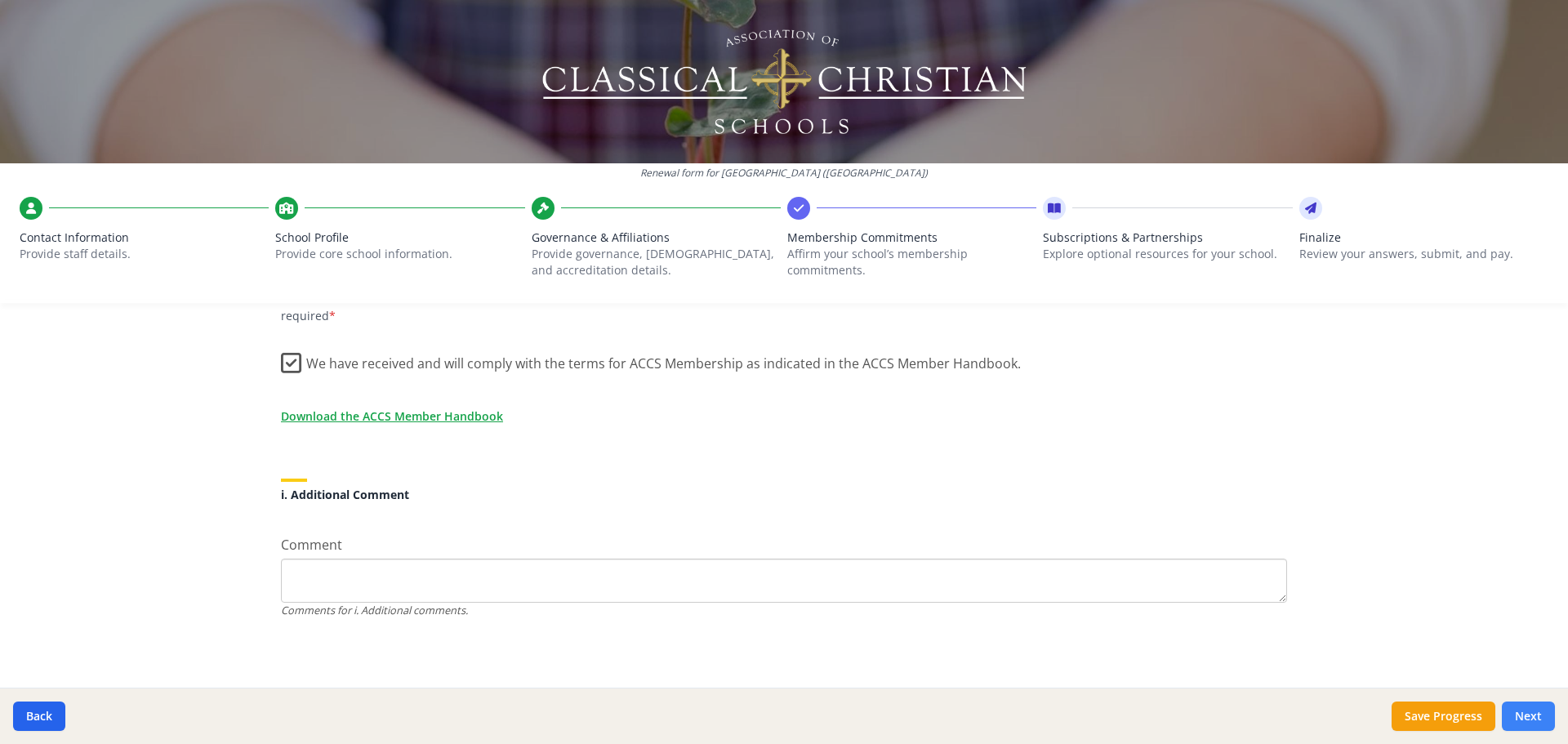
click at [1538, 713] on button "Next" at bounding box center [1528, 716] width 53 height 30
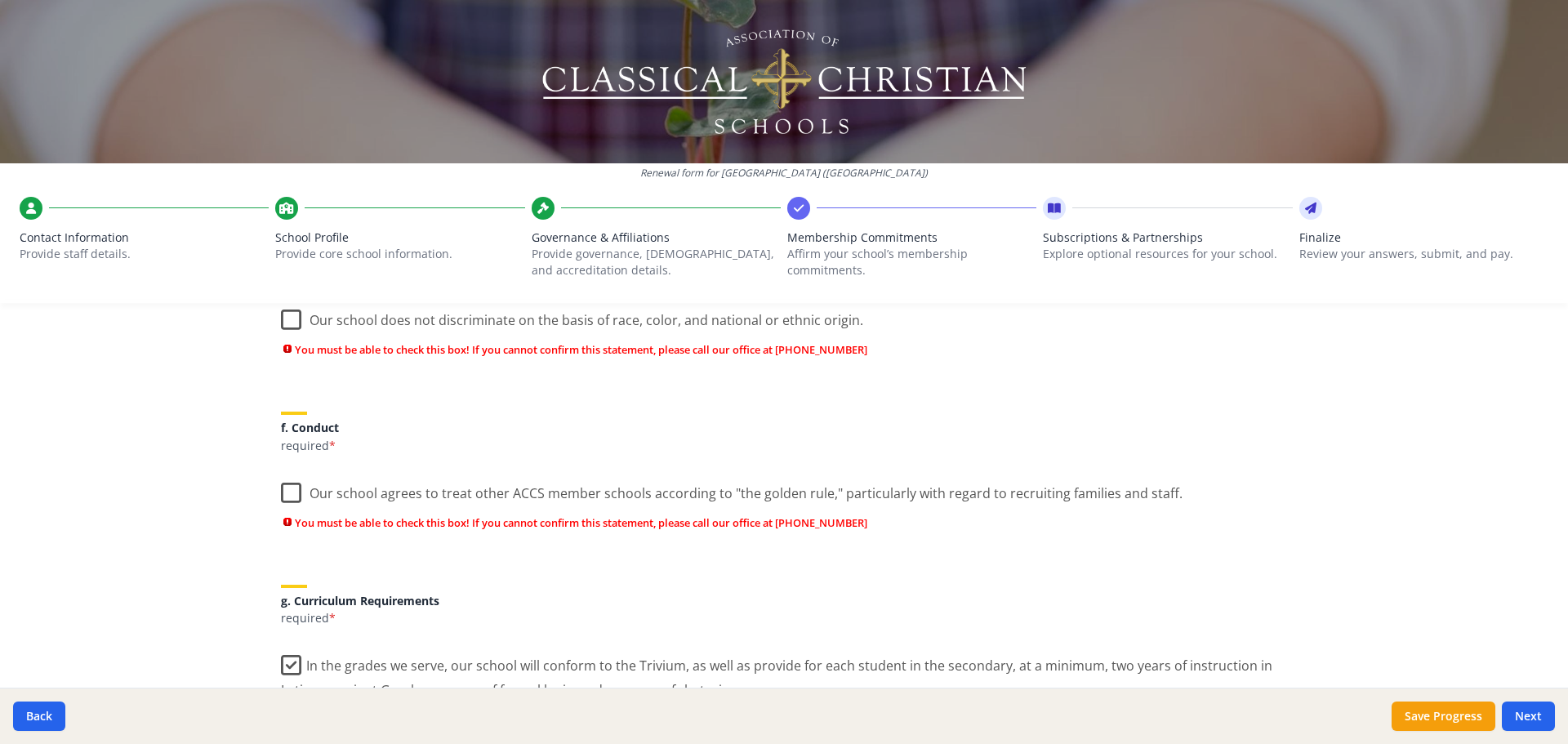
scroll to position [1118, 0]
click at [281, 492] on label "Our school agrees to treat other ACCS member schools according to "the golden r…" at bounding box center [731, 493] width 902 height 35
click at [0, 0] on input "Our school agrees to treat other ACCS member schools according to "the golden r…" at bounding box center [0, 0] width 0 height 0
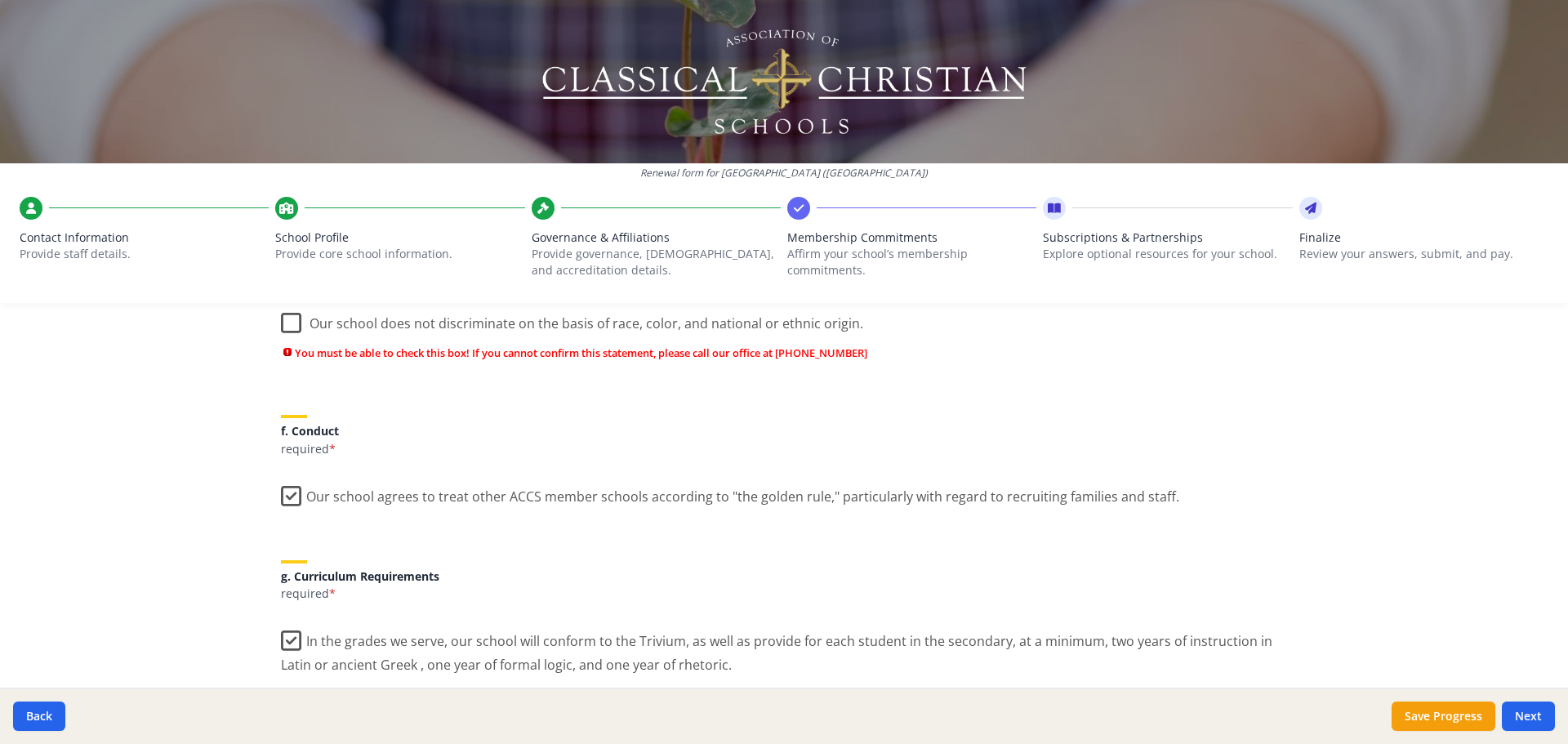
click at [287, 322] on label "Our school does not discriminate on the basis of race, color, and national or e…" at bounding box center [571, 319] width 582 height 35
click at [0, 0] on input "Our school does not discriminate on the basis of race, color, and national or e…" at bounding box center [0, 0] width 0 height 0
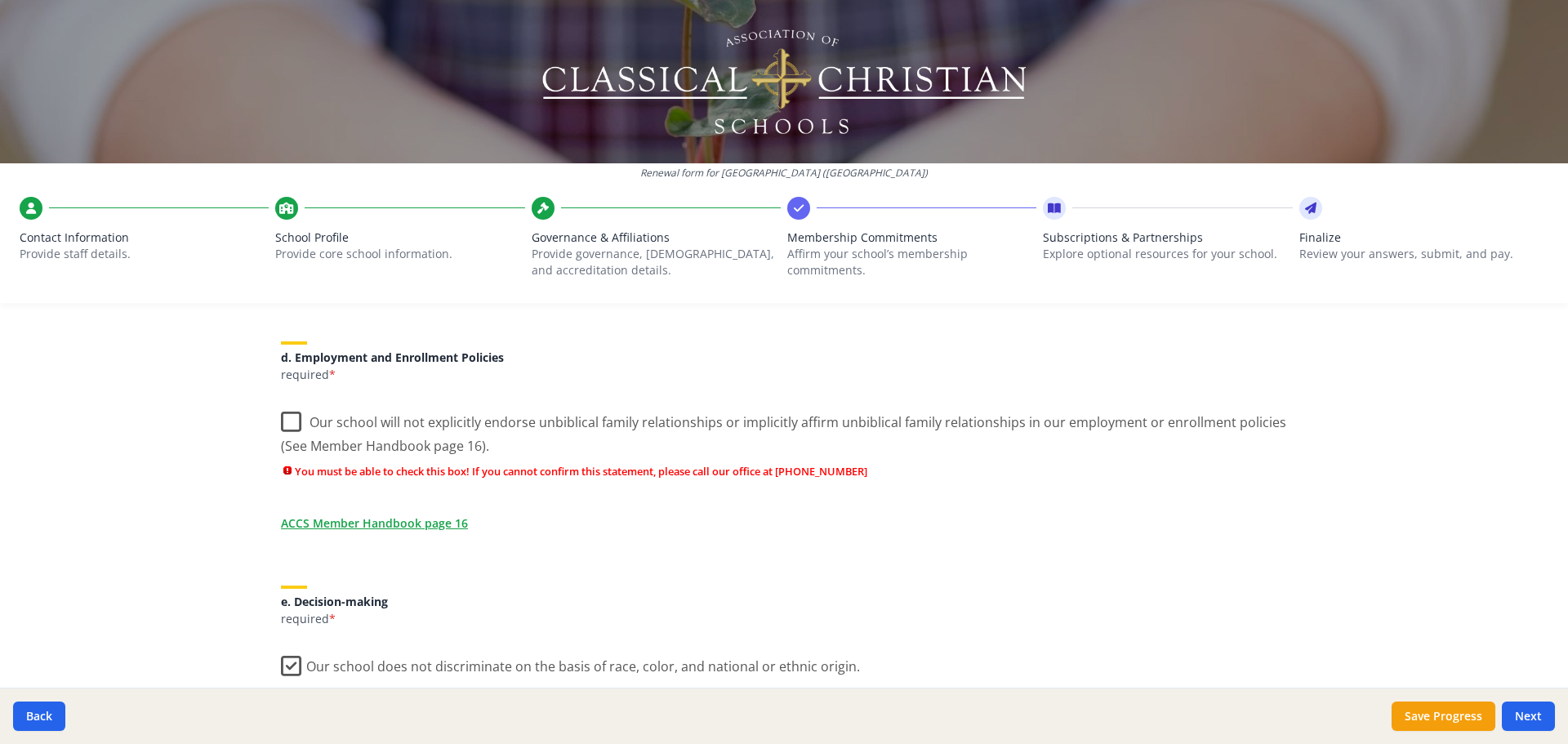
scroll to position [762, 0]
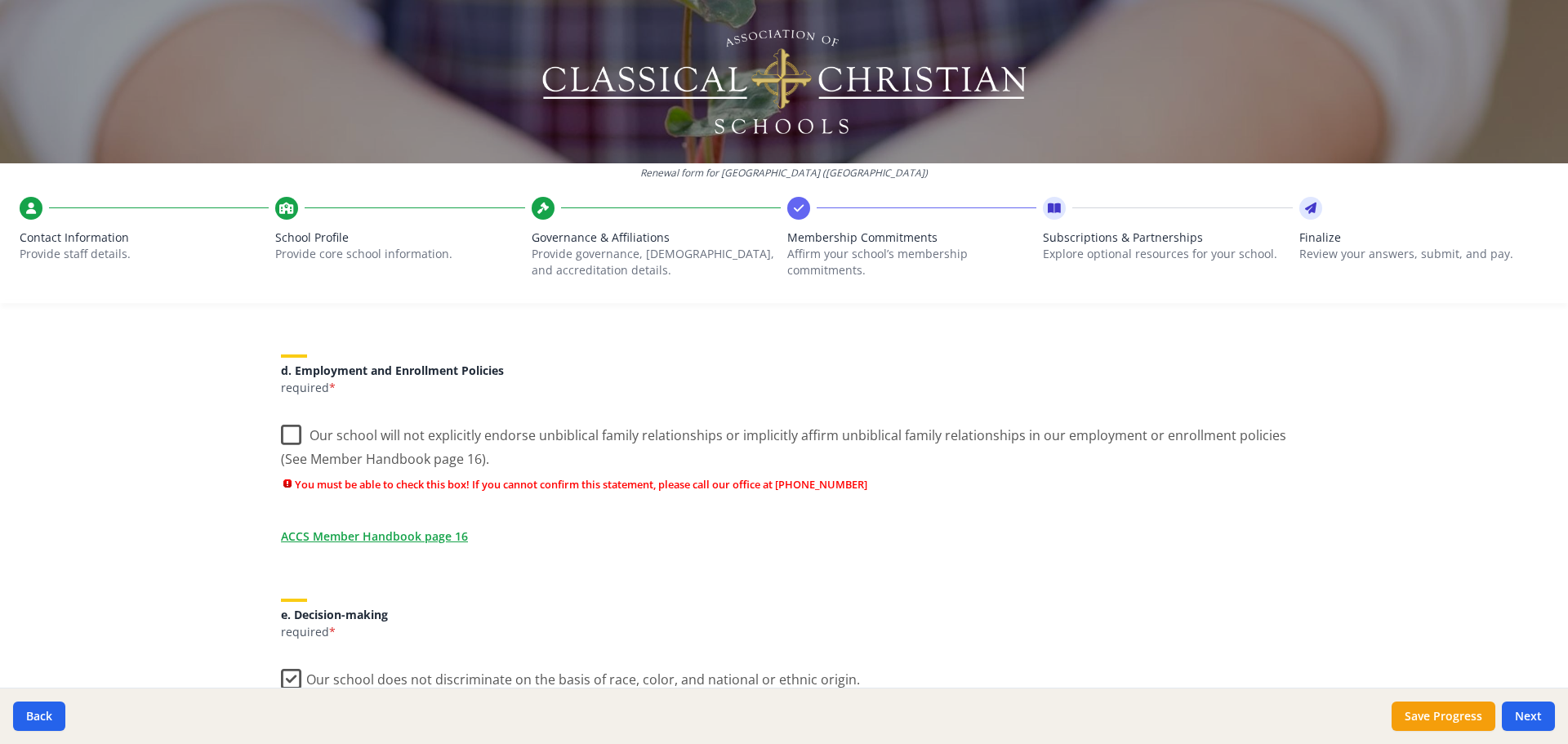
click at [281, 426] on label "Our school will not explicitly endorse unbiblical family relationships or impli…" at bounding box center [783, 441] width 1006 height 55
click at [0, 0] on input "Our school will not explicitly endorse unbiblical family relationships or impli…" at bounding box center [0, 0] width 0 height 0
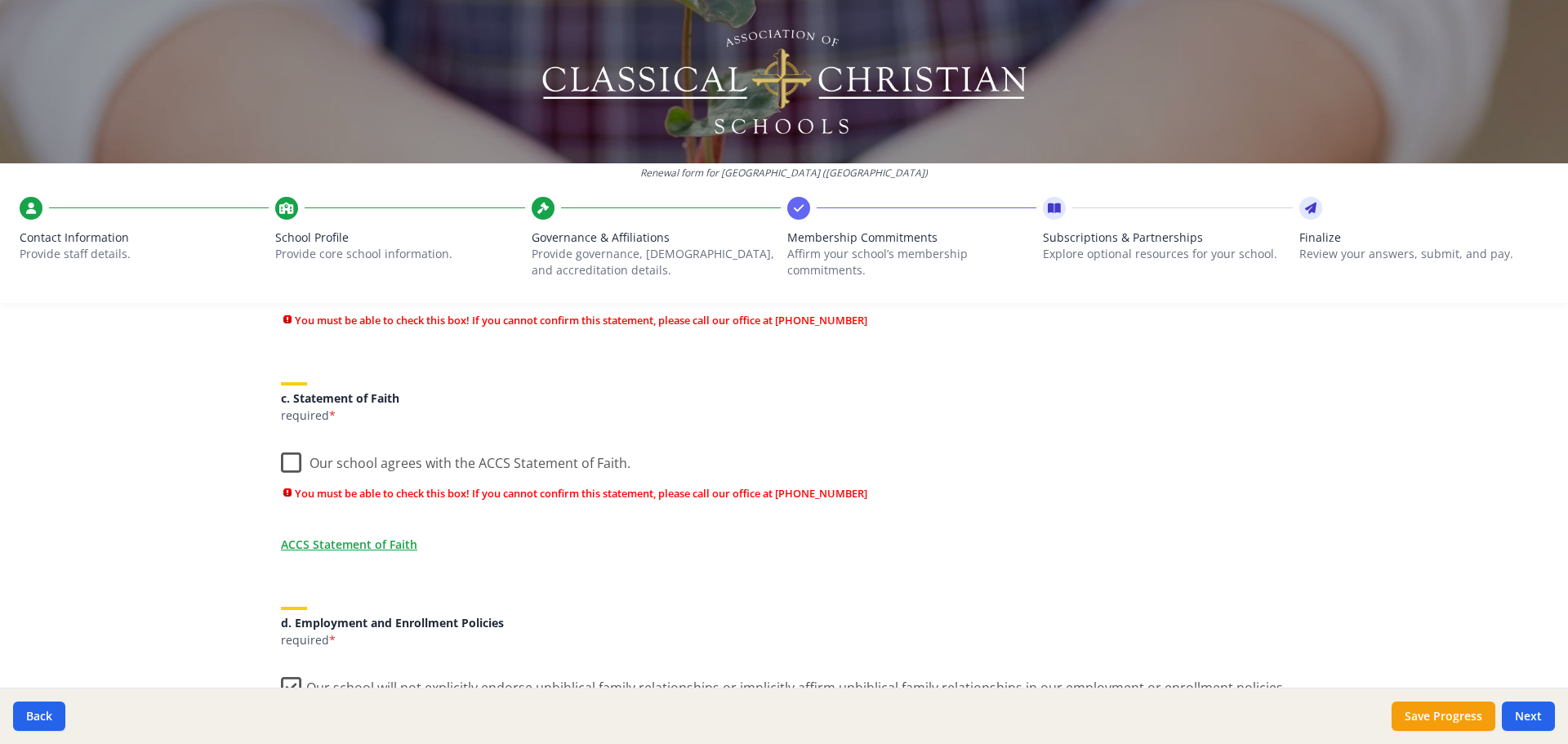
scroll to position [476, 0]
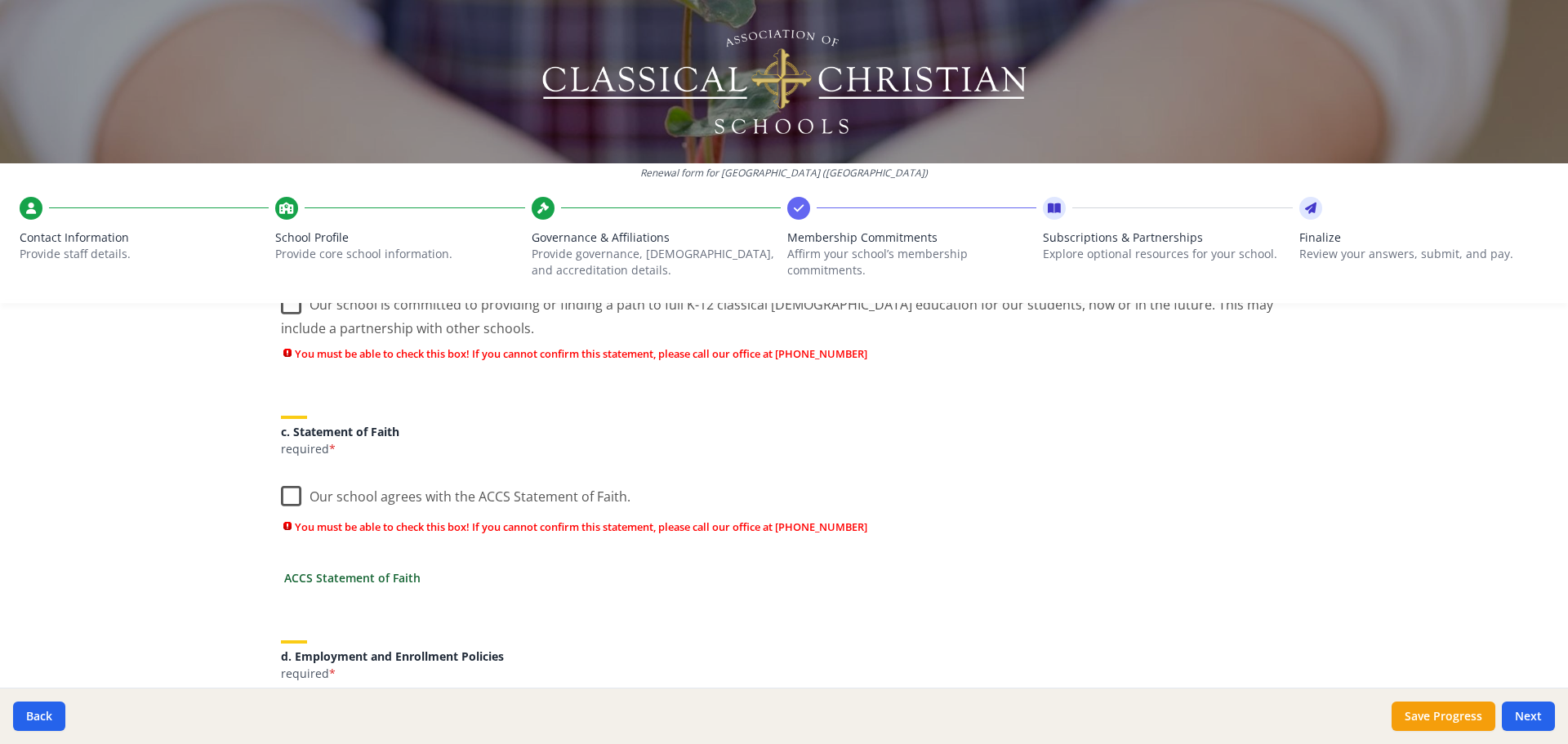
click at [366, 574] on link "ACCS Statement of Faith" at bounding box center [352, 578] width 137 height 17
click at [289, 494] on label "Our school agrees with the ACCS Statement of Faith." at bounding box center [455, 493] width 350 height 35
click at [0, 0] on input "Our school agrees with the ACCS Statement of Faith." at bounding box center [0, 0] width 0 height 0
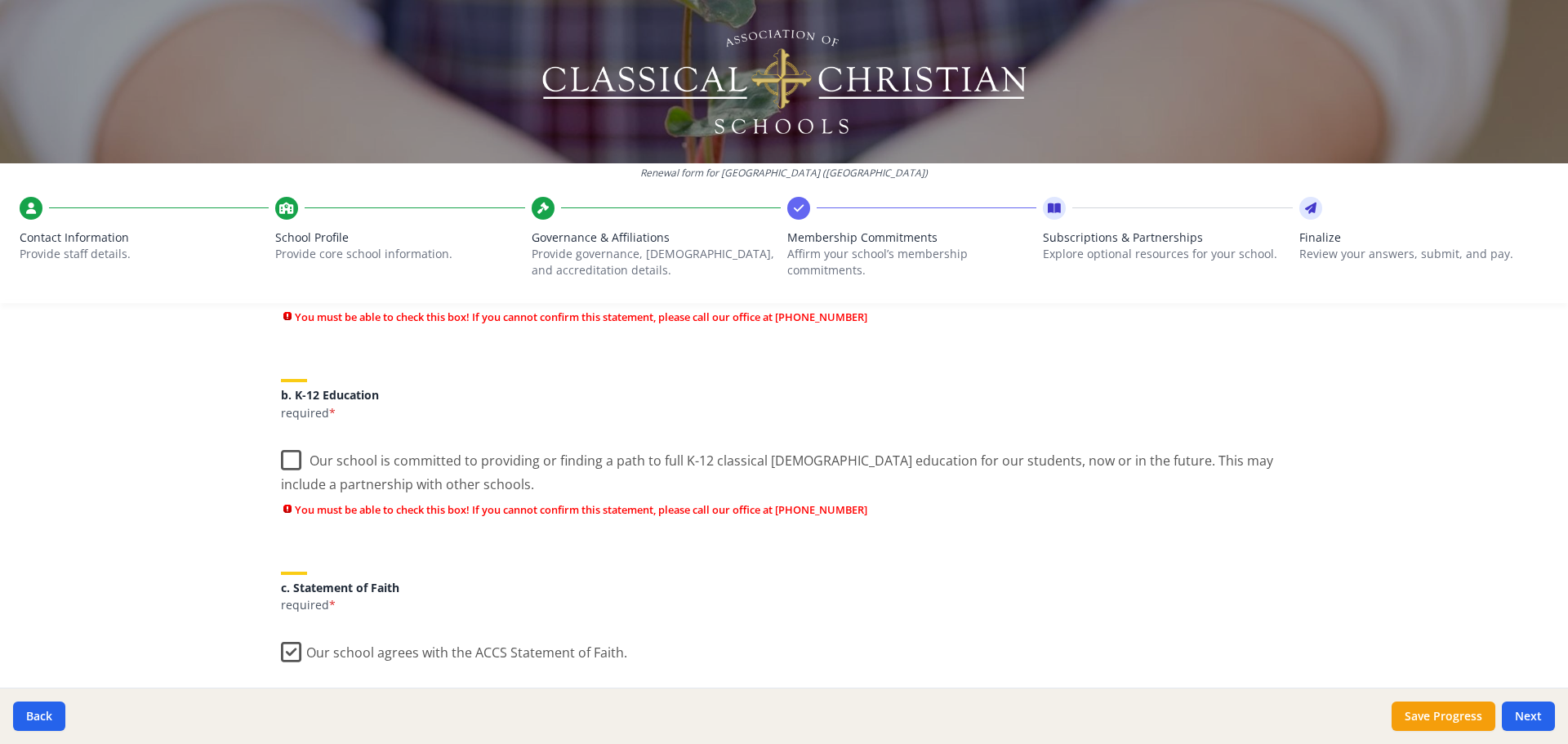
scroll to position [313, 0]
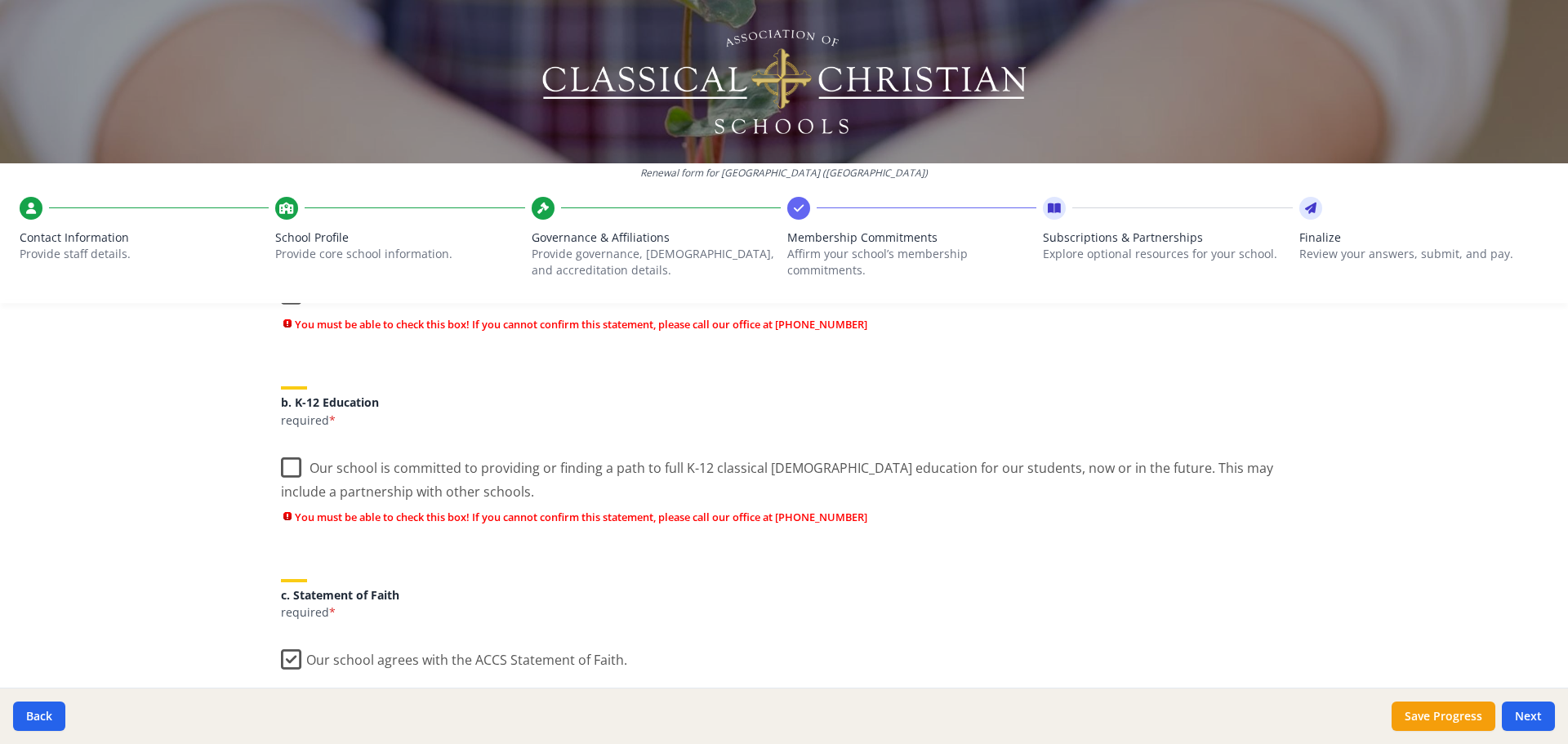
click at [288, 471] on label "Our school is committed to providing or finding a path to full K-12 classical C…" at bounding box center [783, 474] width 1006 height 55
click at [0, 0] on input "Our school is committed to providing or finding a path to full K-12 classical C…" at bounding box center [0, 0] width 0 height 0
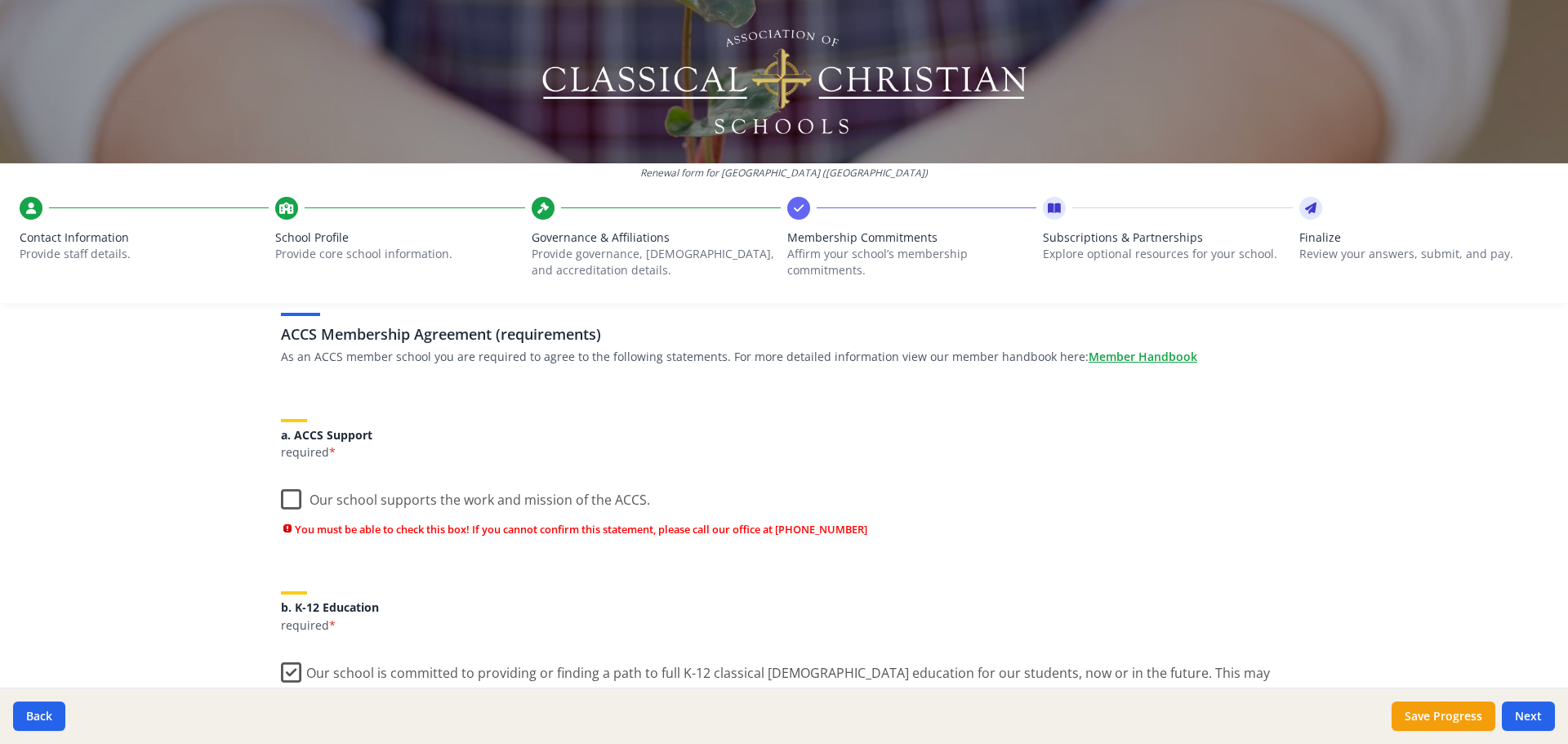
scroll to position [67, 0]
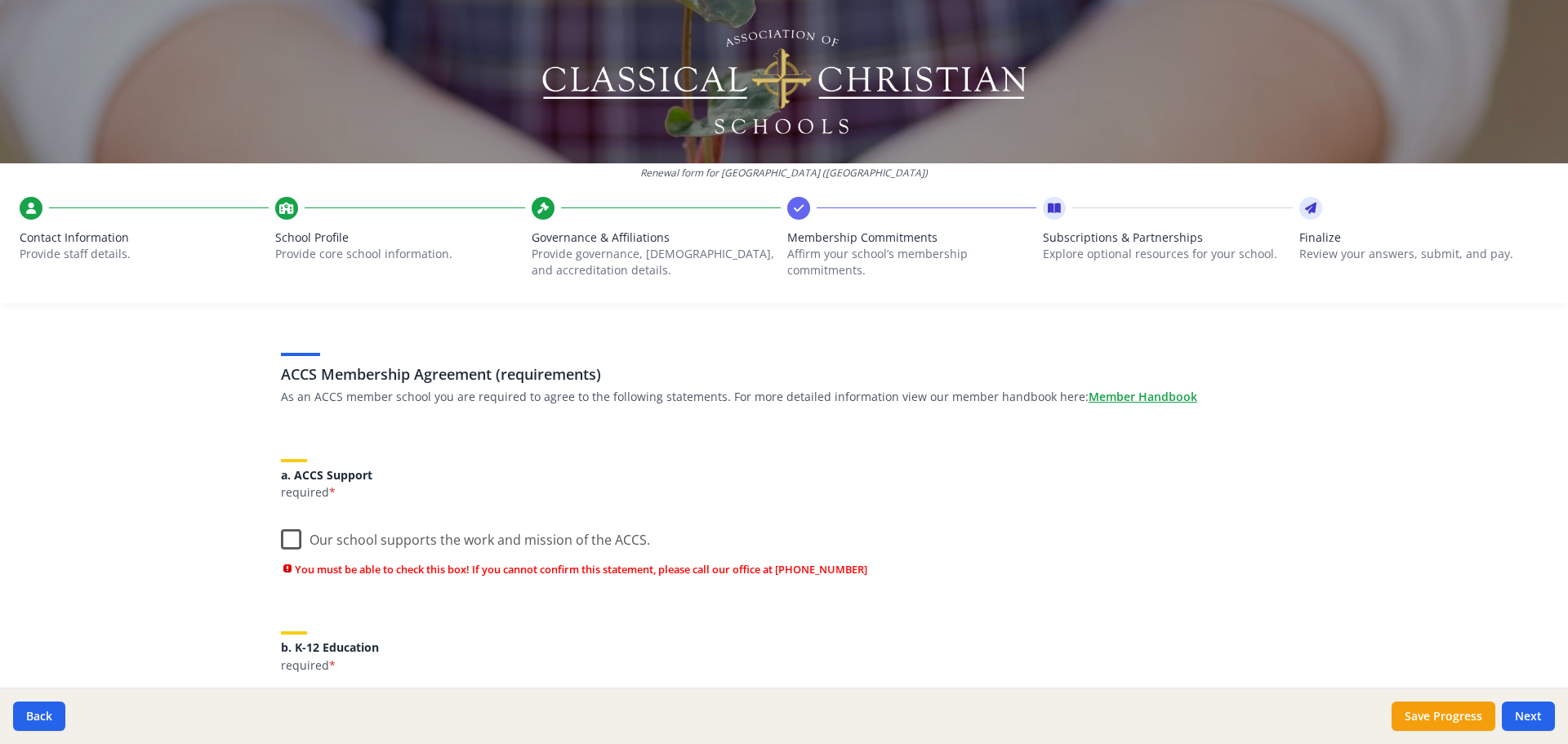
drag, startPoint x: 281, startPoint y: 548, endPoint x: 299, endPoint y: 547, distance: 18.0
click at [282, 548] on label "Our school supports the work and mission of the ACCS." at bounding box center [465, 536] width 369 height 35
click at [0, 0] on input "Our school supports the work and mission of the ACCS." at bounding box center [0, 0] width 0 height 0
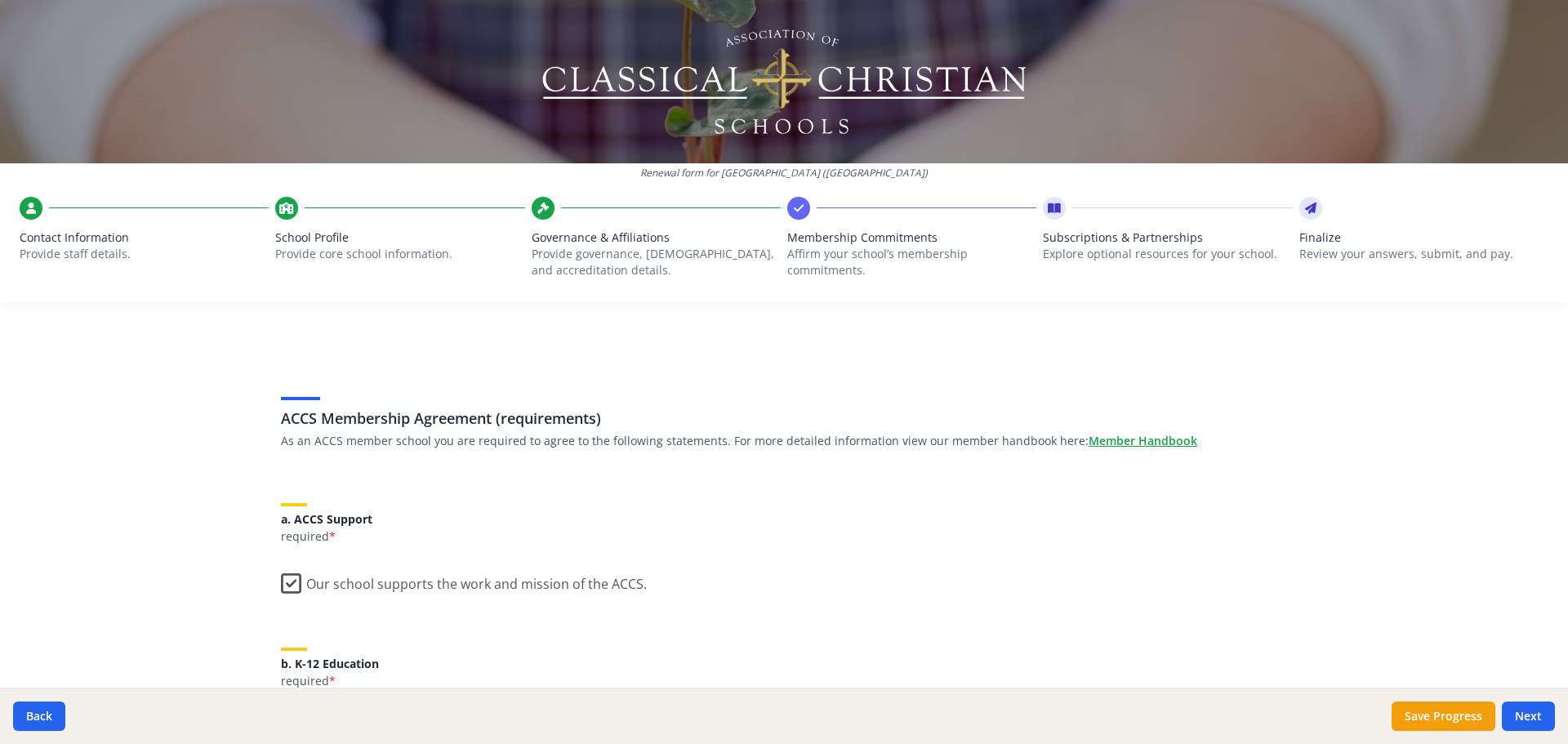
scroll to position [0, 0]
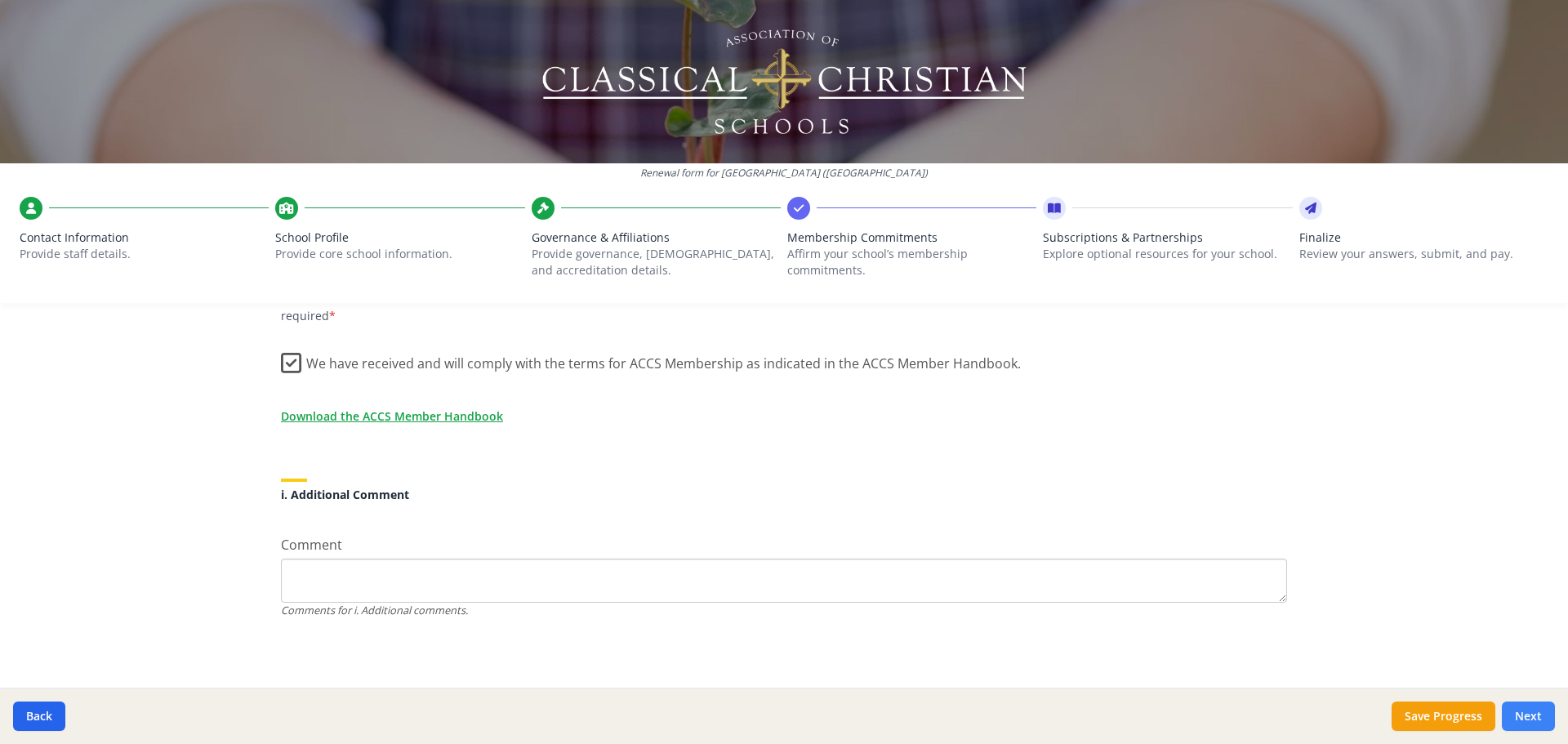
click at [1536, 719] on button "Next" at bounding box center [1528, 716] width 53 height 30
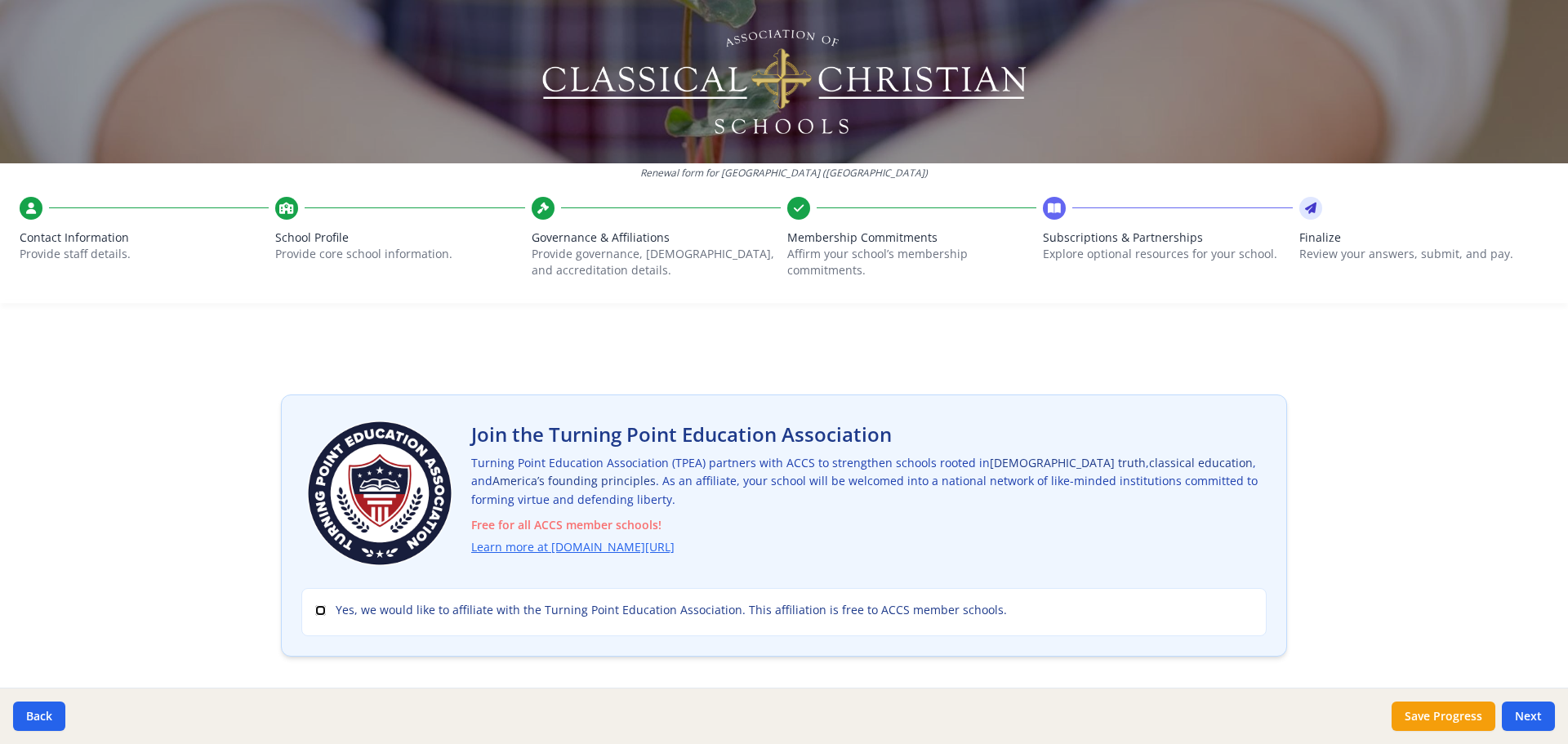
click at [316, 613] on input "Yes, we would like to affiliate with the Turning Point Education Association. T…" at bounding box center [321, 611] width 11 height 11
checkbox input "true"
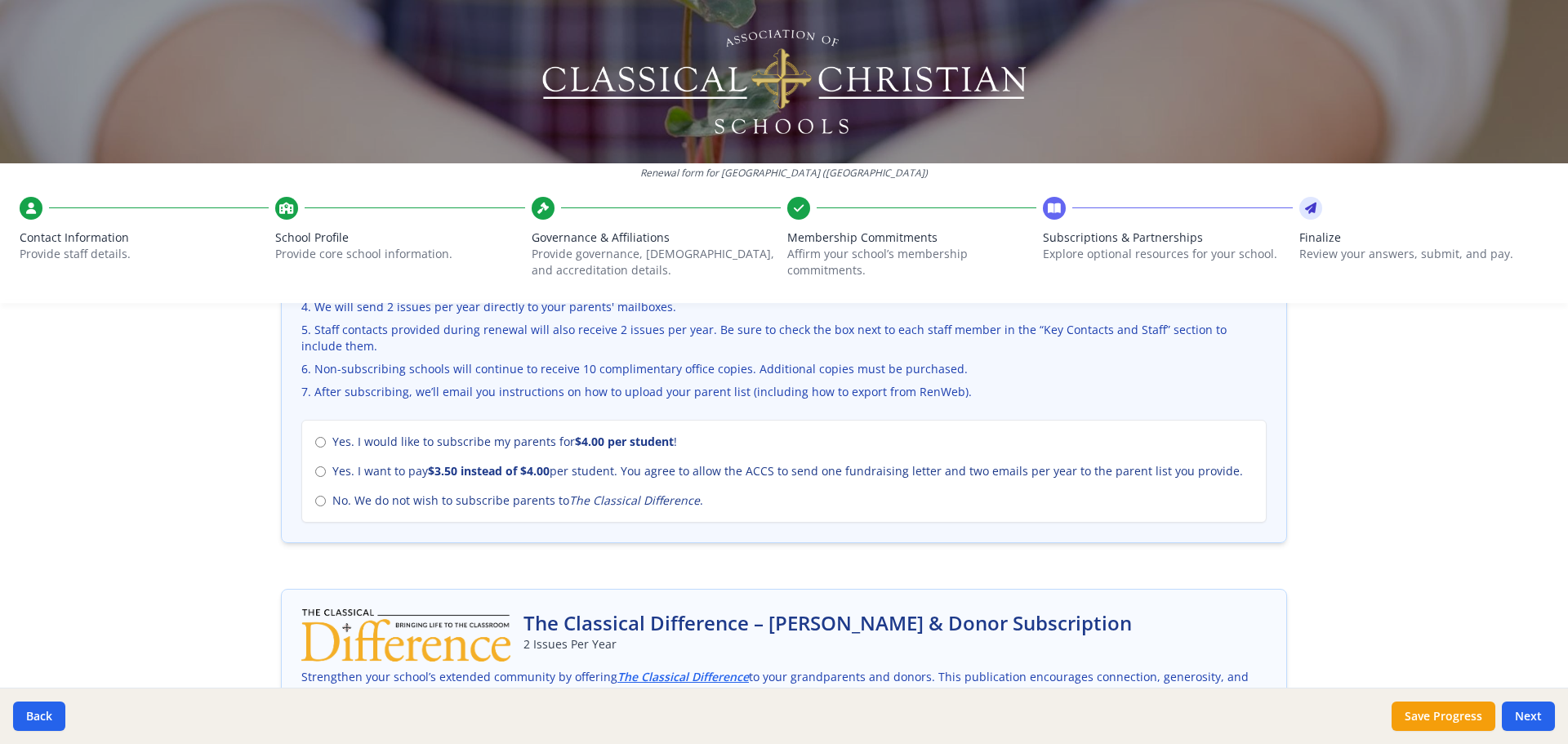
scroll to position [735, 0]
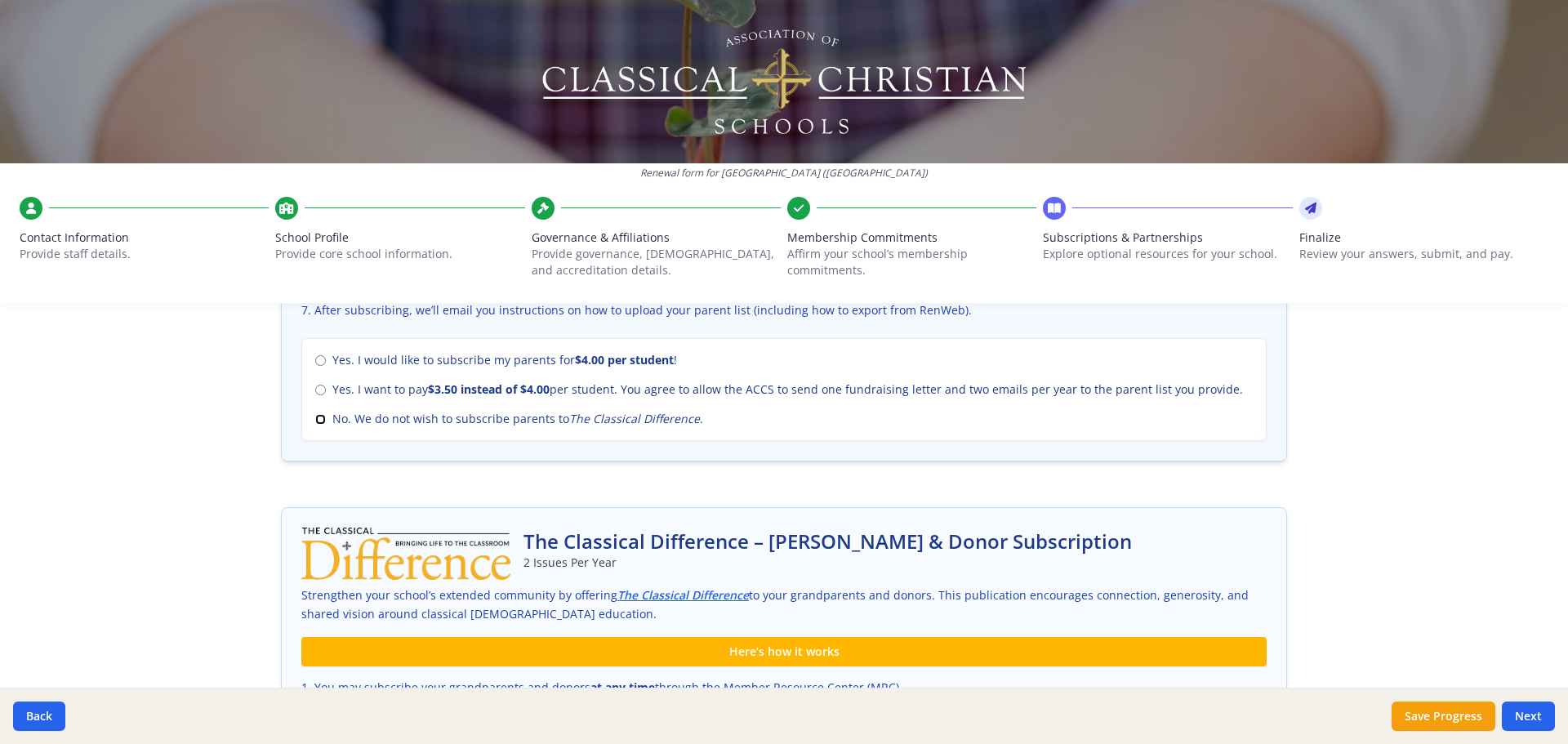
click at [316, 418] on input "No. We do not wish to subscribe parents to The Classical Difference ." at bounding box center [321, 419] width 11 height 11
radio input "true"
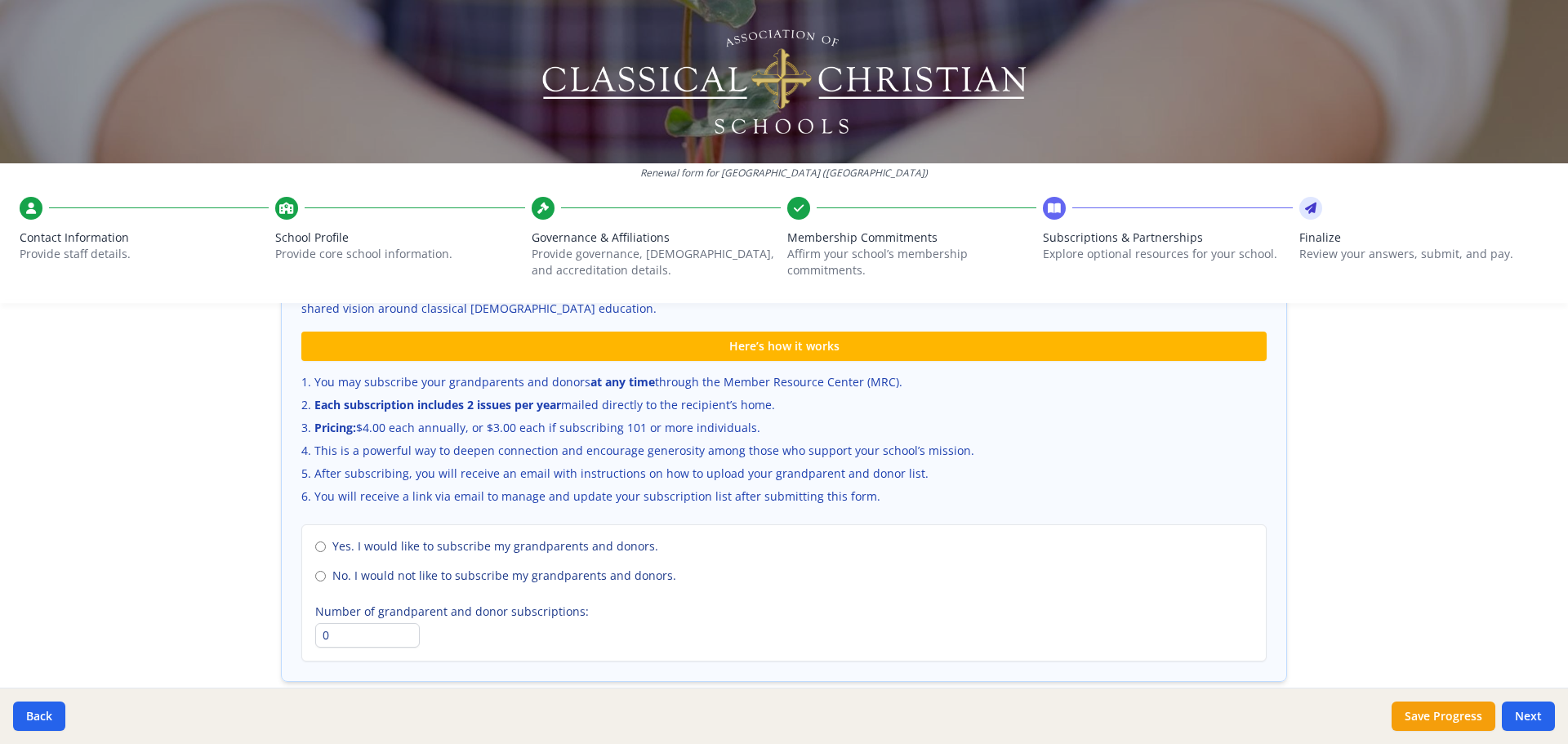
scroll to position [1062, 0]
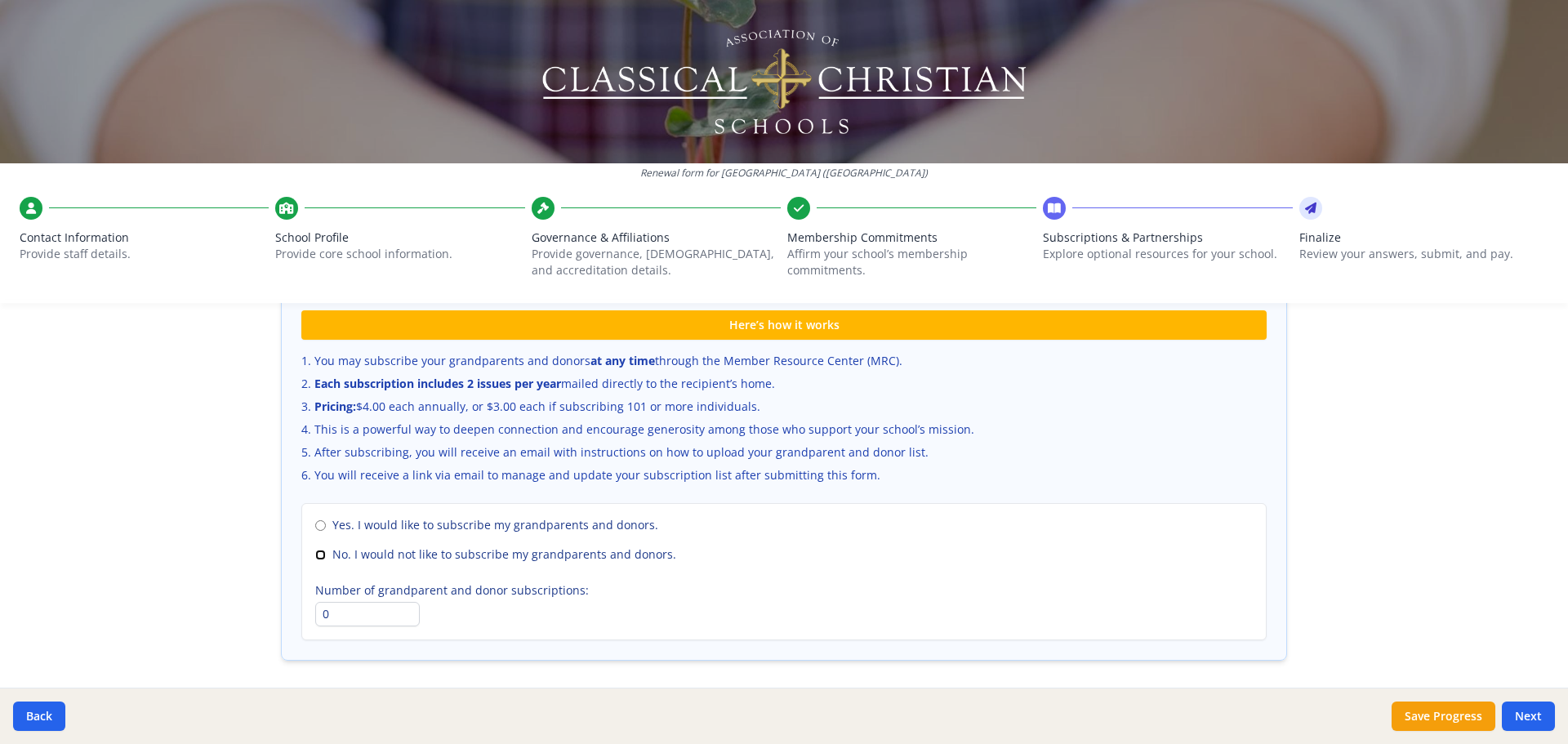
click at [318, 554] on input "No. I would not like to subscribe my grandparents and donors." at bounding box center [321, 555] width 11 height 11
radio input "true"
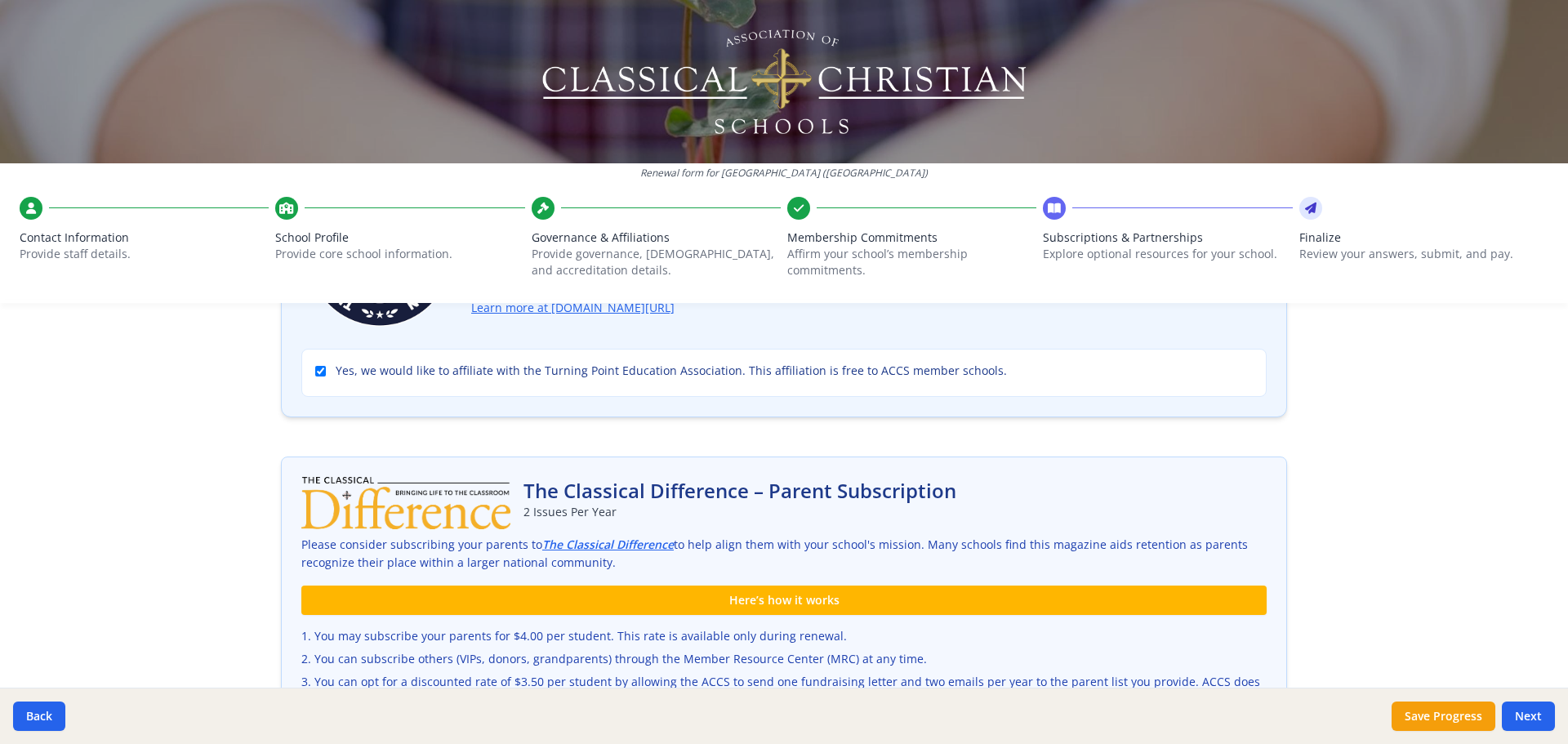
scroll to position [0, 0]
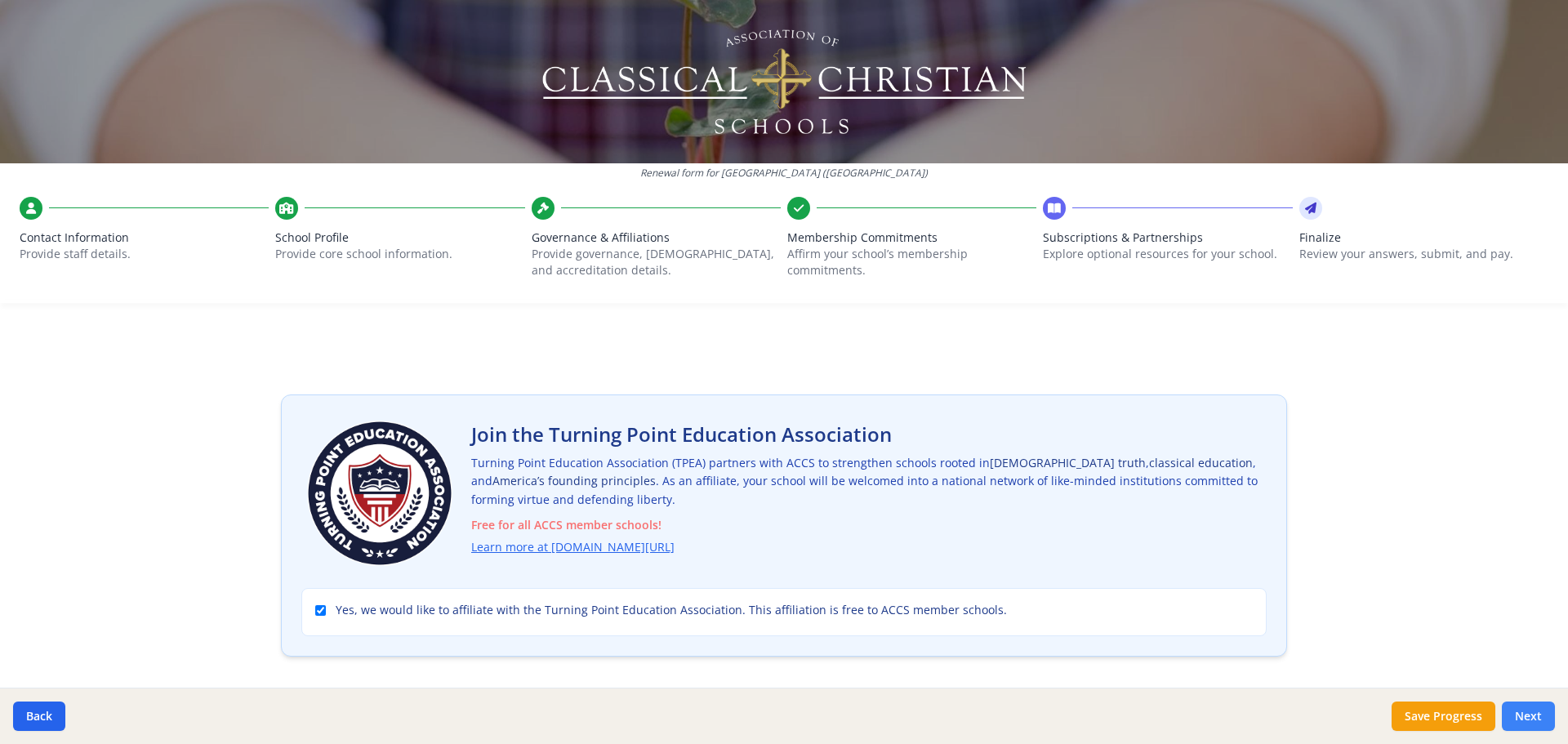
click at [1509, 717] on button "Next" at bounding box center [1528, 716] width 53 height 30
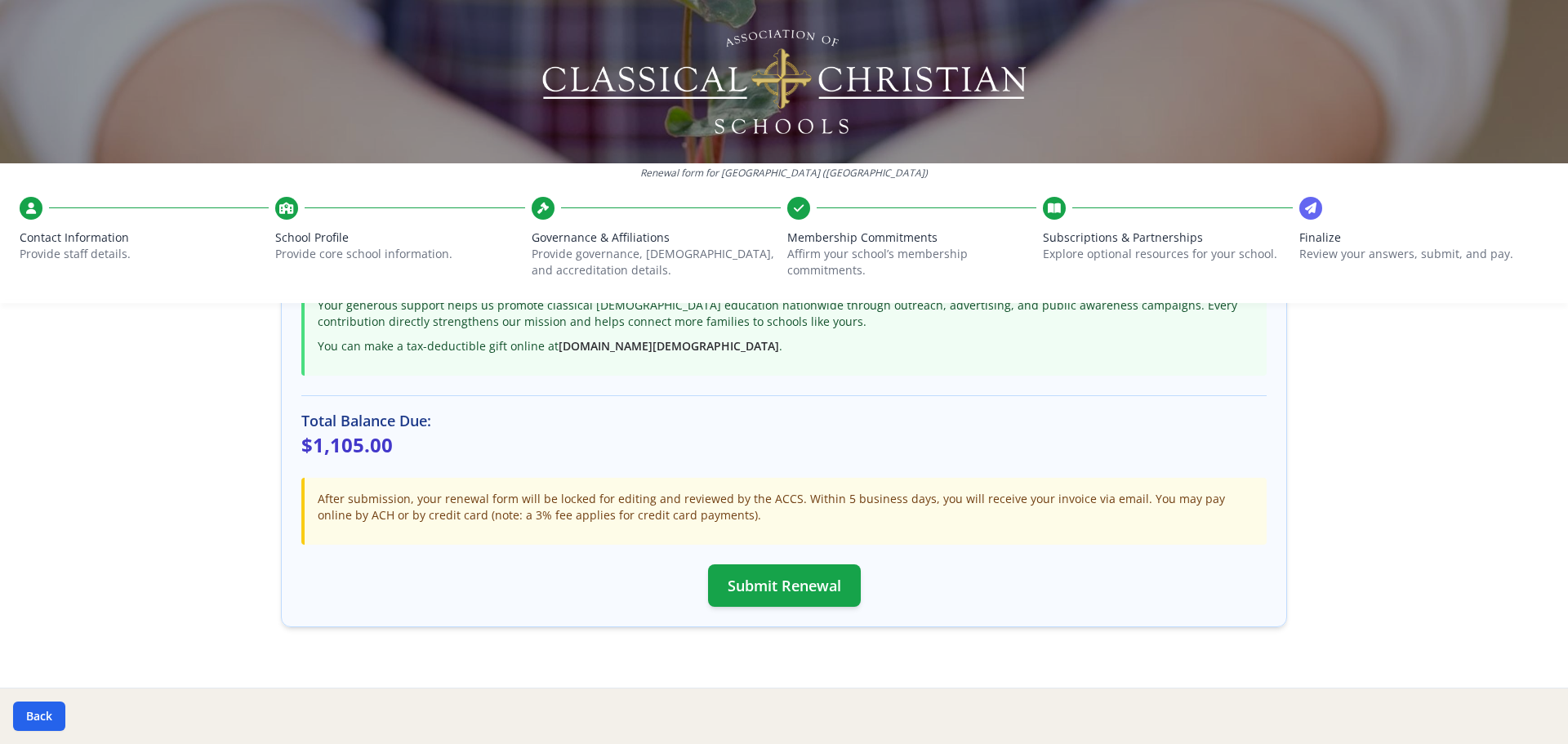
scroll to position [408, 0]
click at [800, 581] on button "Submit Renewal" at bounding box center [784, 582] width 153 height 42
